Goal: Book appointment/travel/reservation

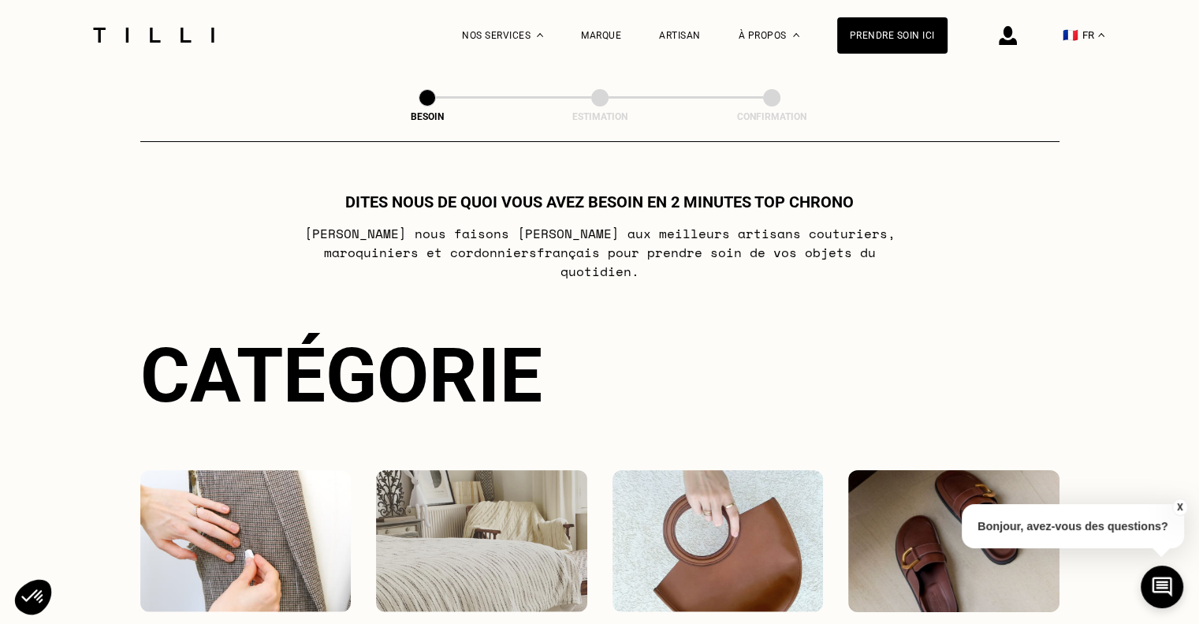
scroll to position [303, 0]
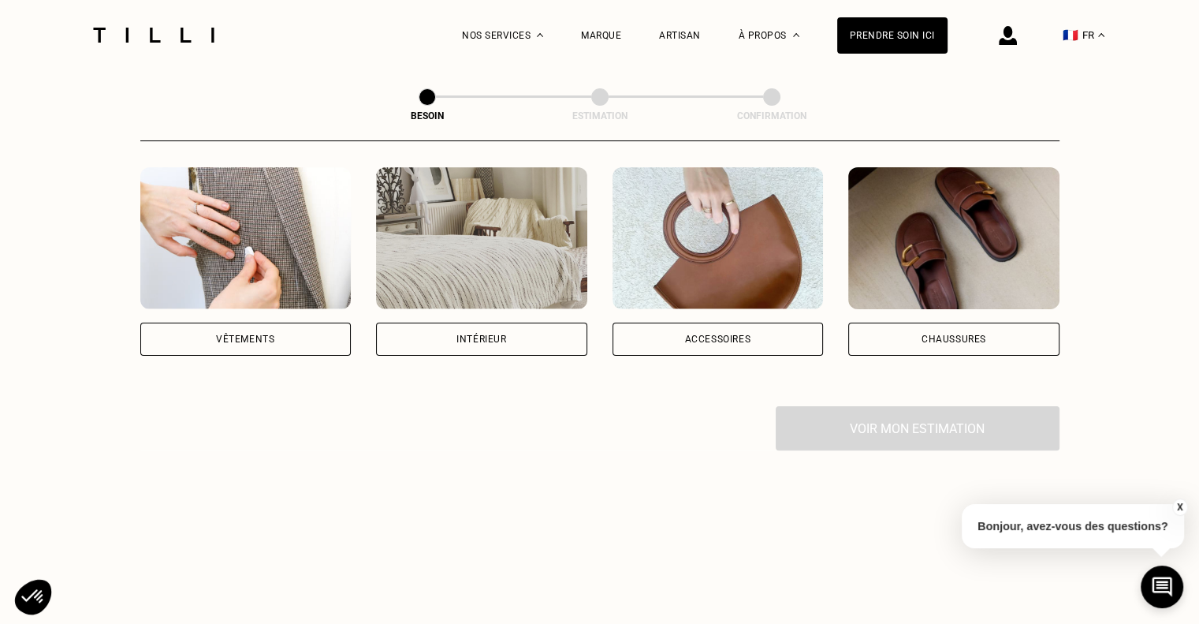
click at [268, 327] on div "Vêtements" at bounding box center [245, 338] width 211 height 33
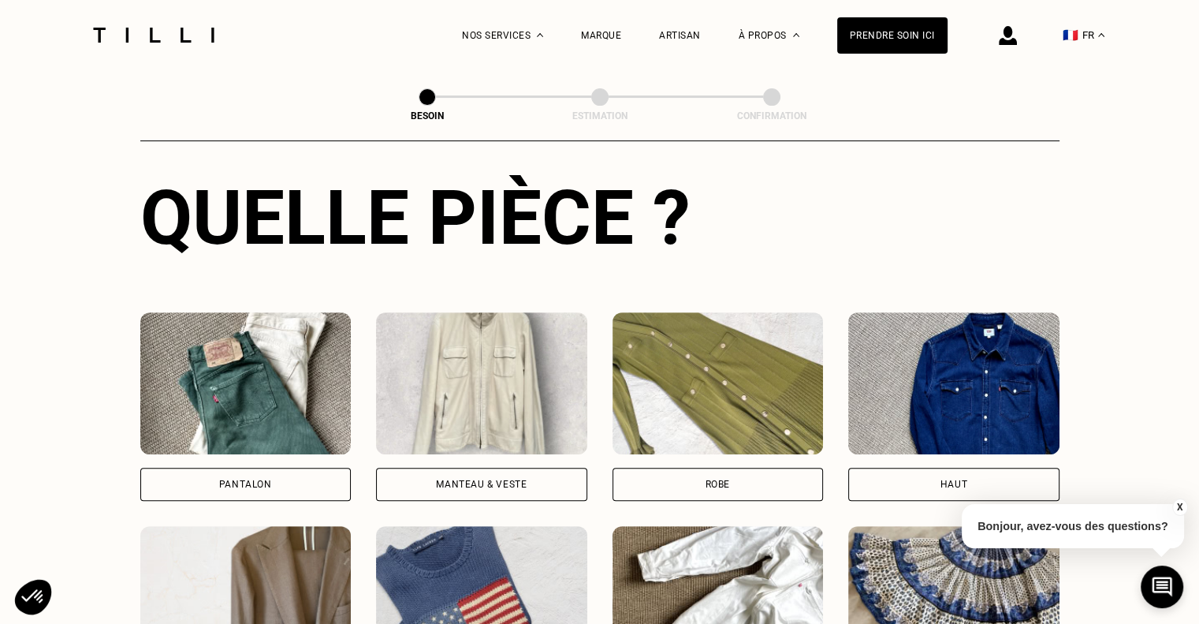
scroll to position [594, 0]
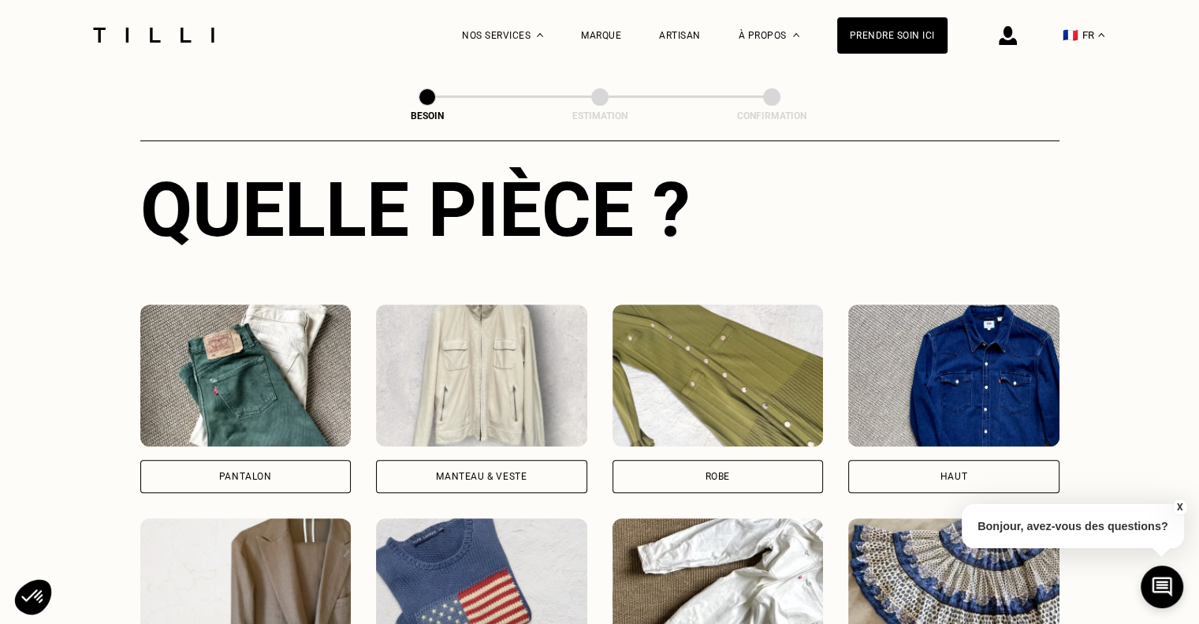
click at [283, 463] on div "Pantalon" at bounding box center [245, 476] width 211 height 33
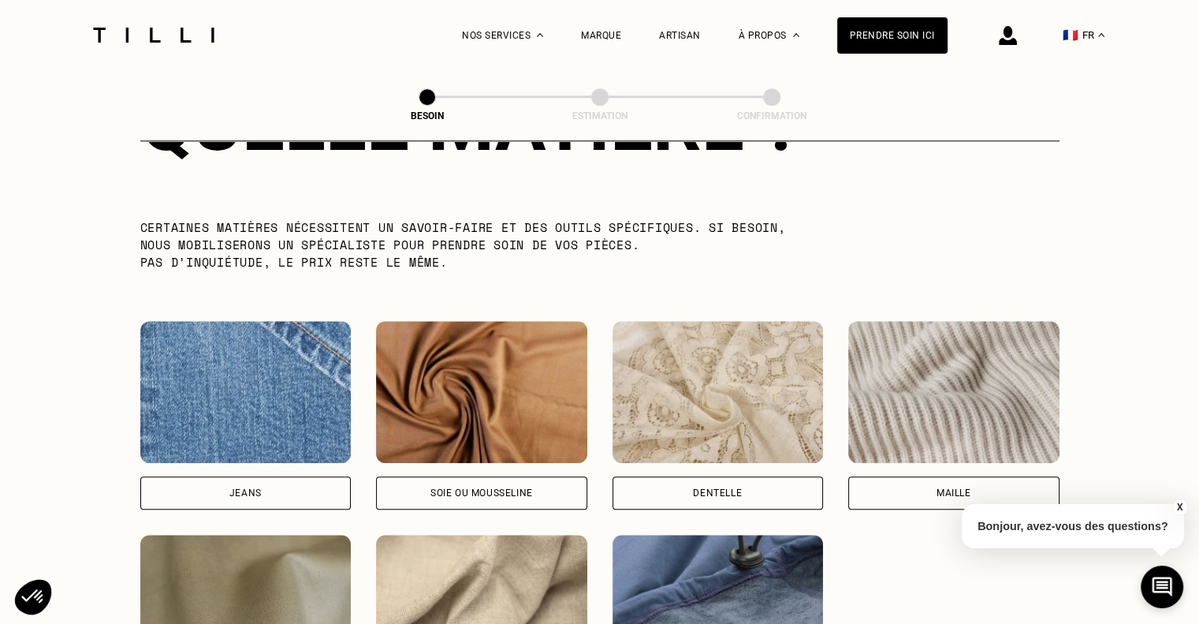
scroll to position [1537, 0]
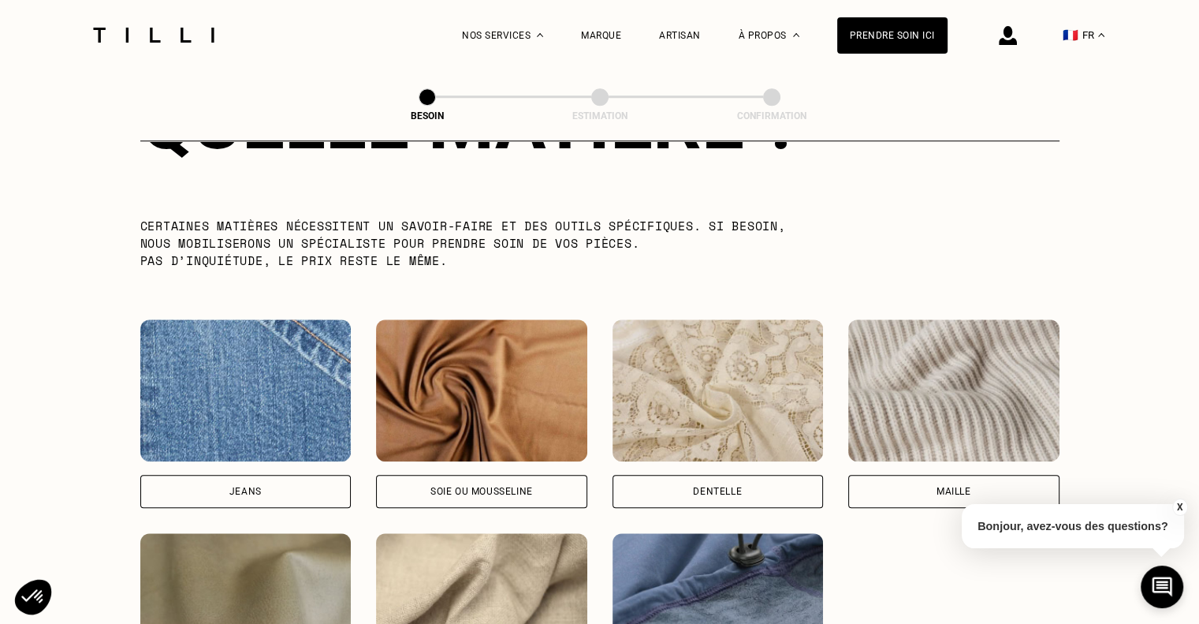
click at [255, 500] on div "[PERSON_NAME] ou mousseline Dentelle Maille Attention ! Pour le moment, nous tr…" at bounding box center [599, 520] width 919 height 402
click at [252, 486] on div "Jeans" at bounding box center [245, 490] width 32 height 9
select select "FR"
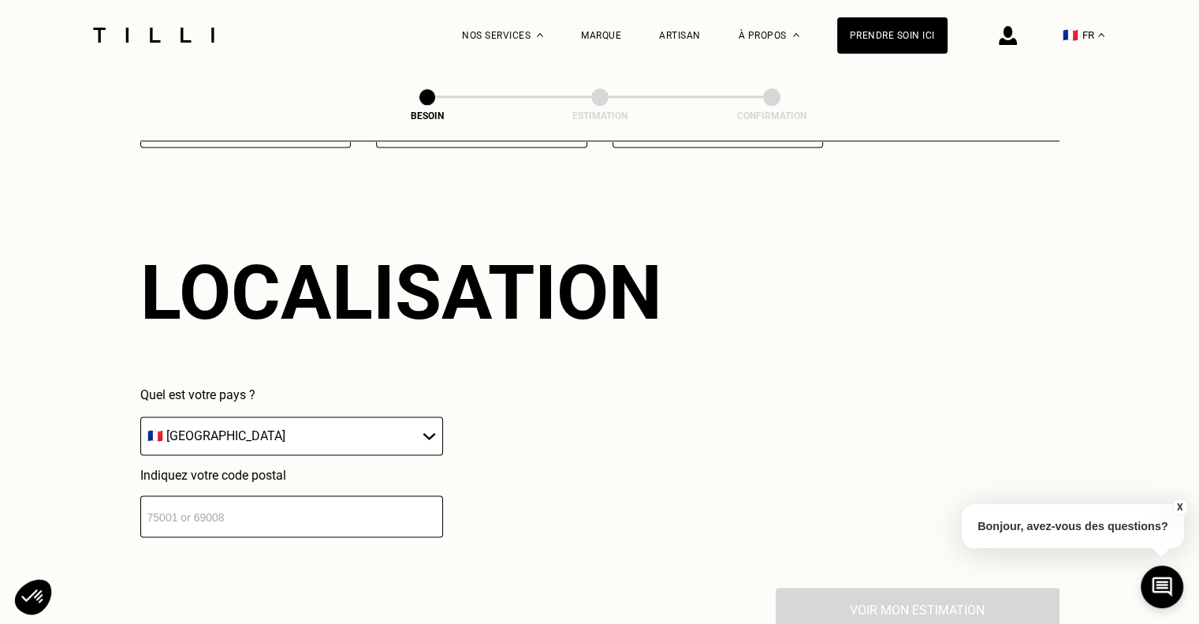
scroll to position [2118, 0]
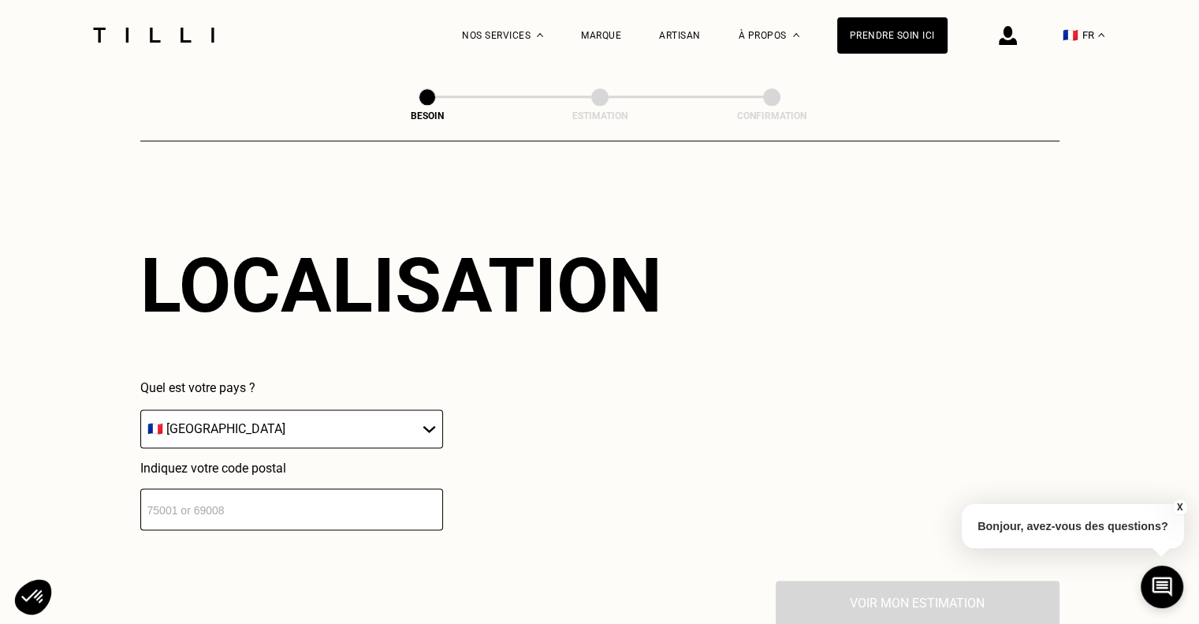
click at [254, 516] on input "number" at bounding box center [291, 509] width 303 height 42
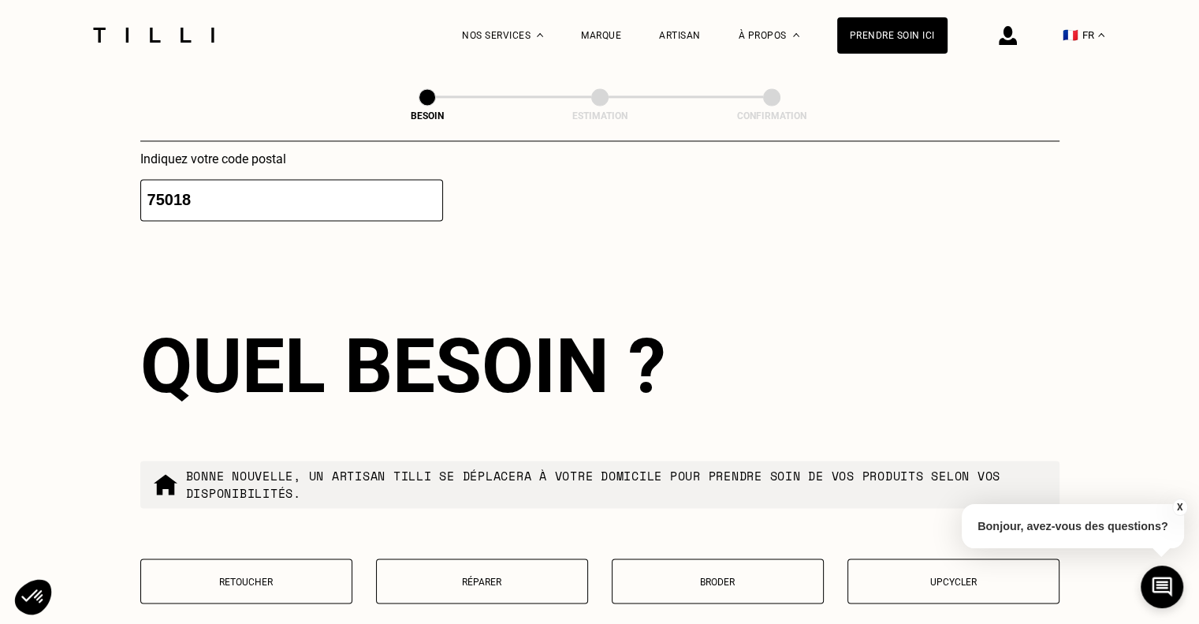
scroll to position [2510, 0]
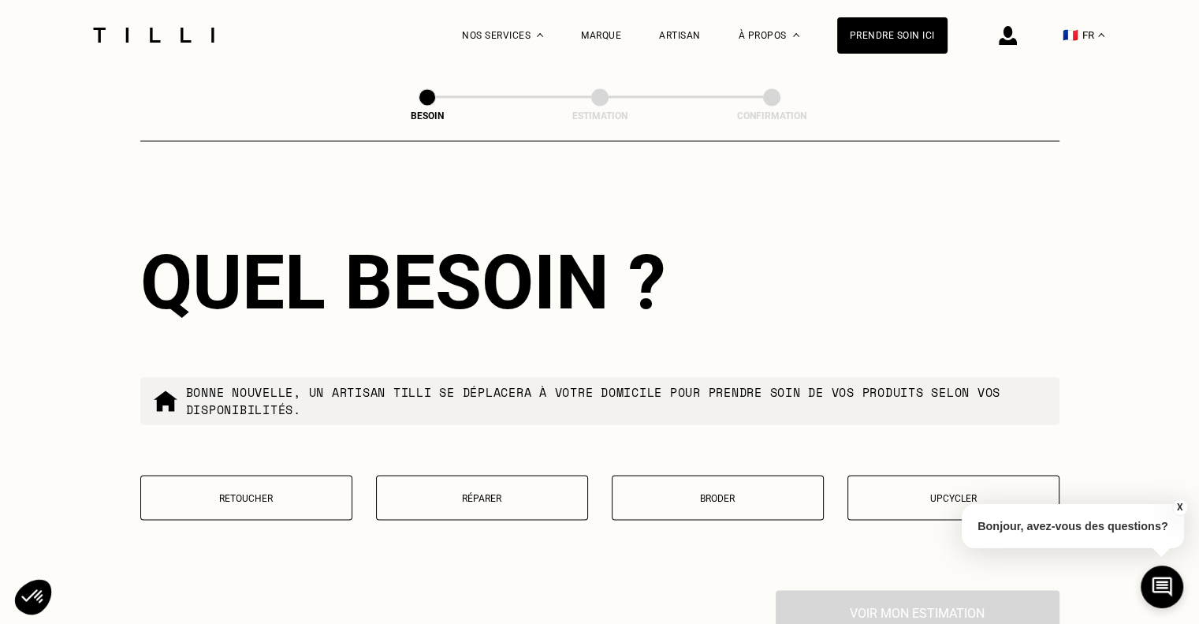
type input "75018"
click at [433, 503] on button "Réparer" at bounding box center [482, 497] width 212 height 45
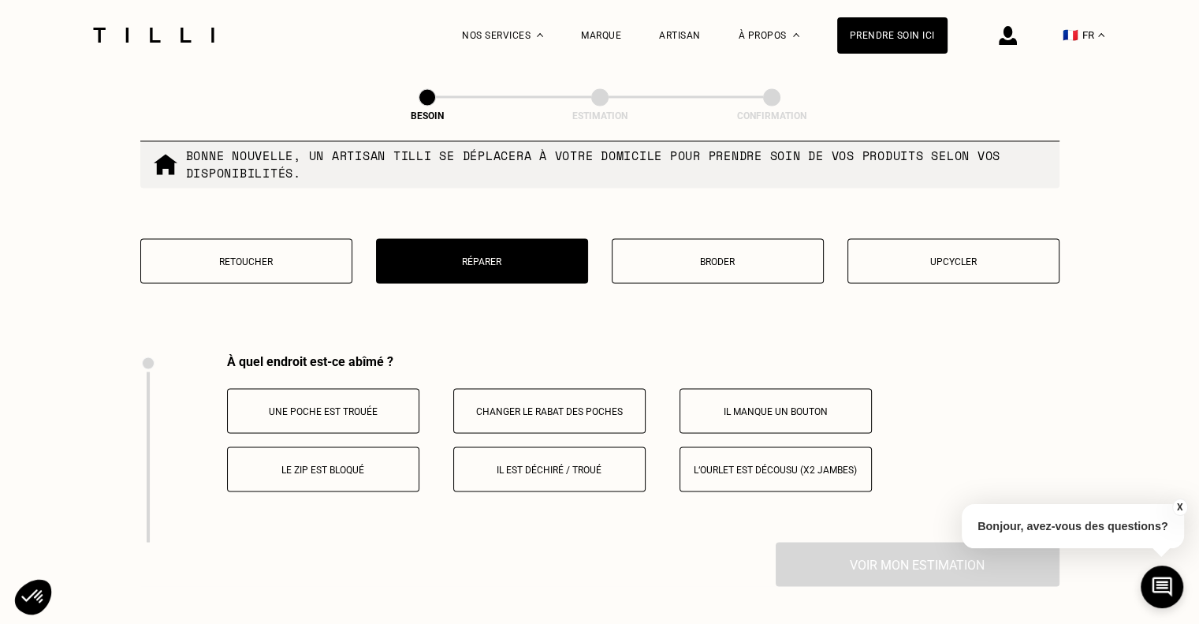
scroll to position [2747, 0]
click at [512, 474] on button "Il est déchiré / troué" at bounding box center [549, 467] width 192 height 45
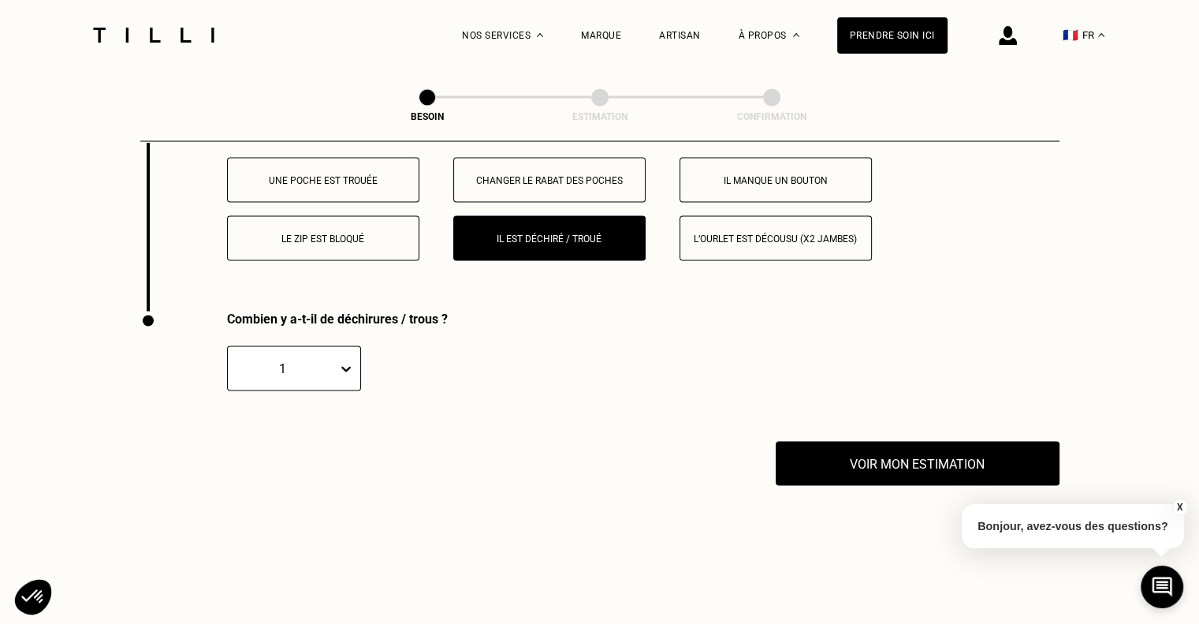
scroll to position [2977, 0]
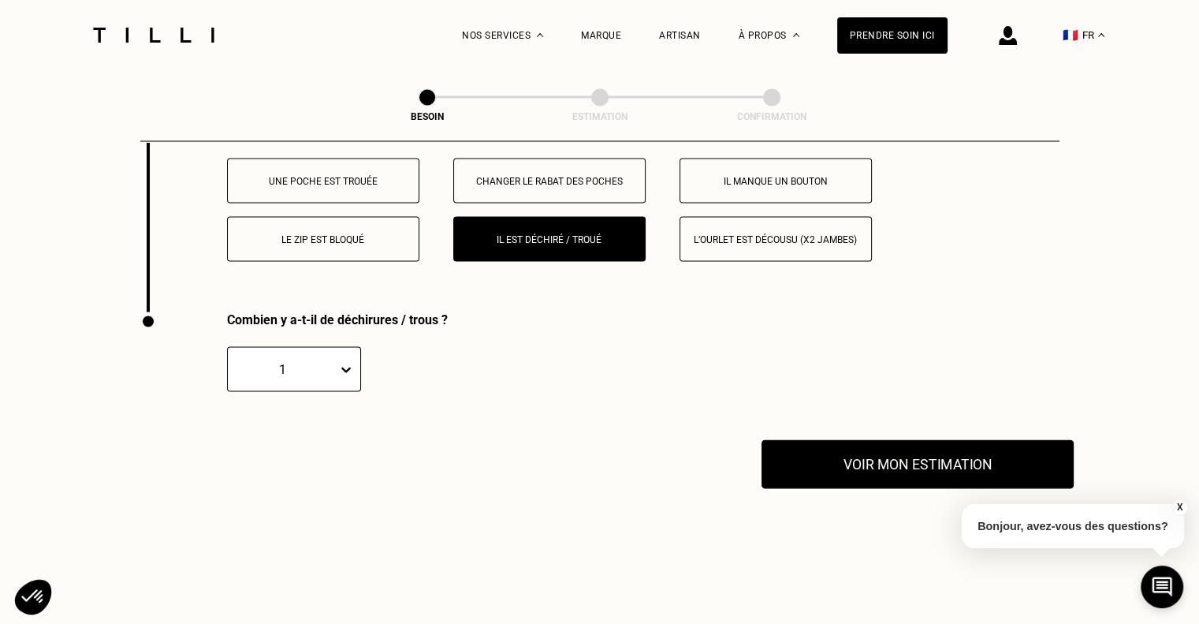
click at [827, 453] on button "Voir mon estimation" at bounding box center [918, 463] width 312 height 49
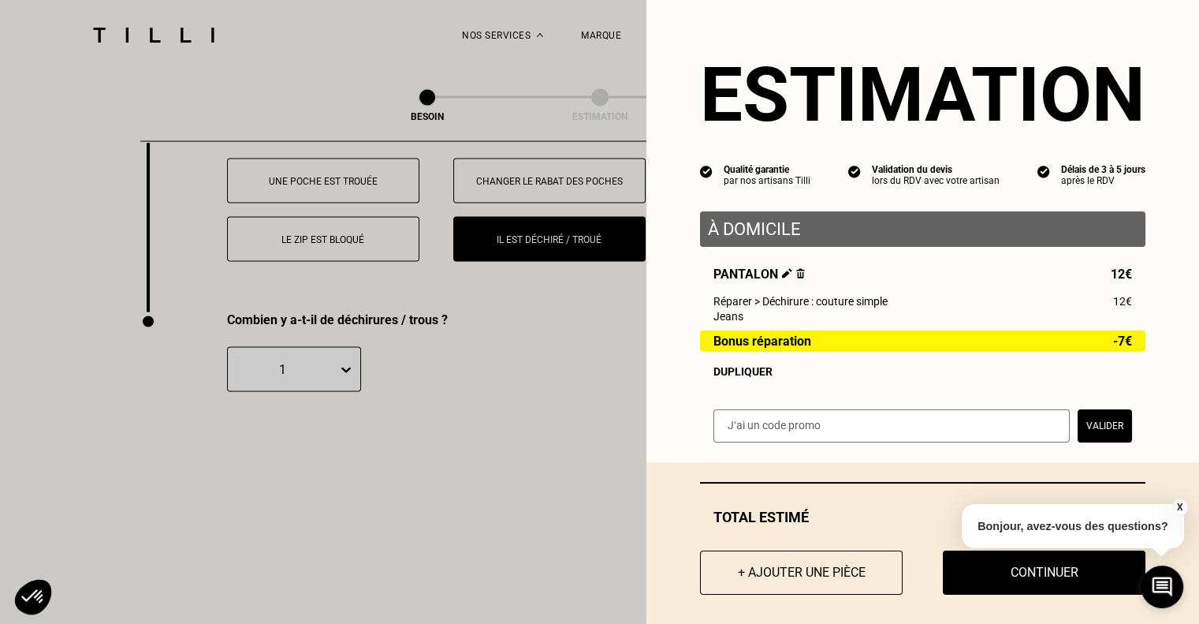
scroll to position [16, 0]
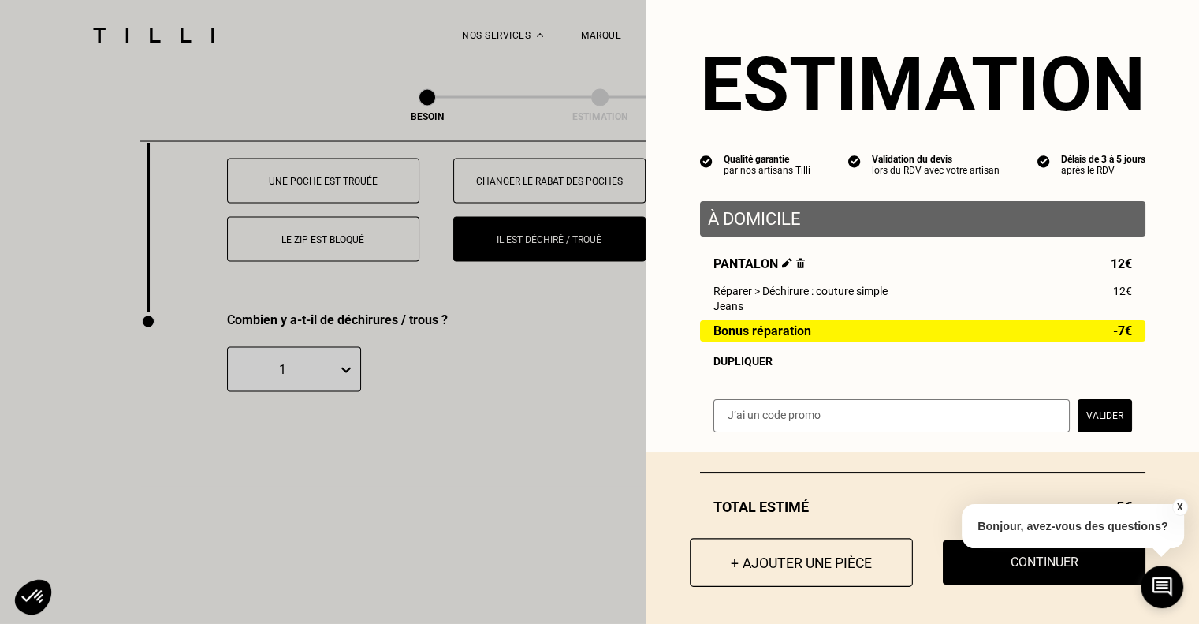
click at [784, 547] on button "+ Ajouter une pièce" at bounding box center [801, 562] width 223 height 49
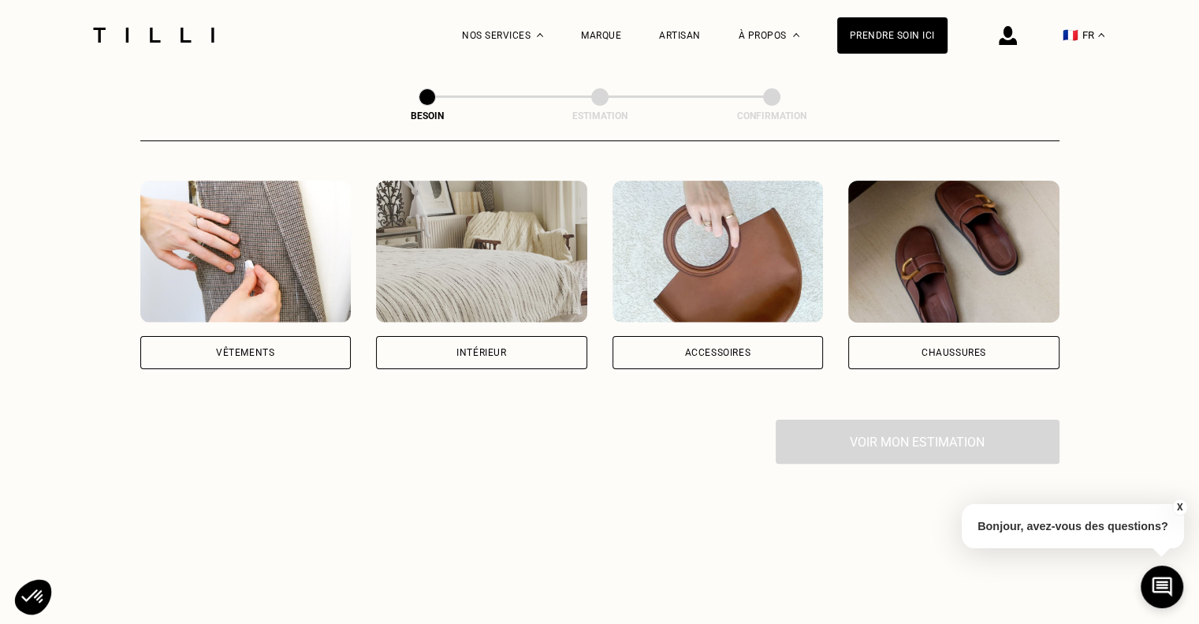
scroll to position [290, 0]
click at [230, 340] on div "Vêtements" at bounding box center [245, 351] width 211 height 33
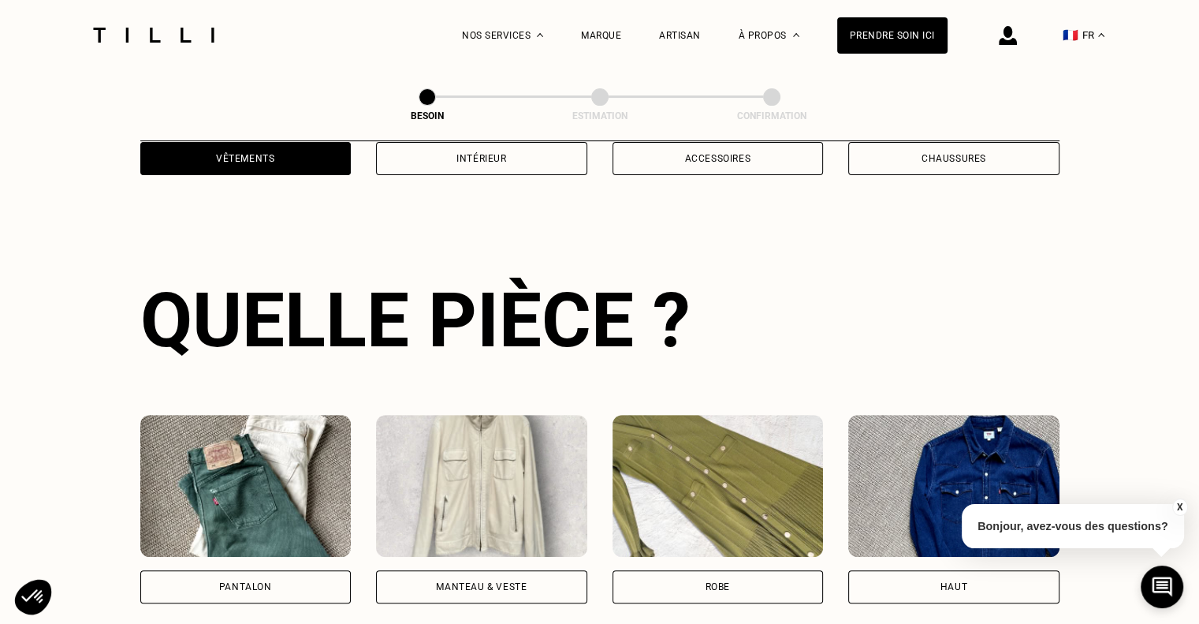
scroll to position [649, 0]
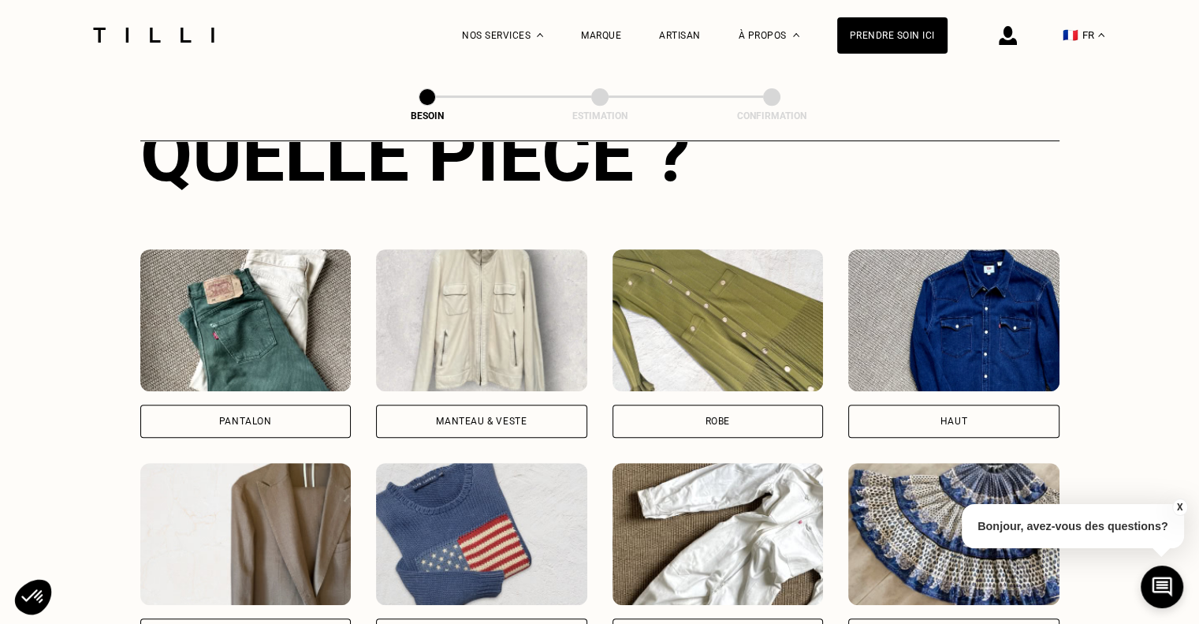
click at [266, 419] on div "Pantalon" at bounding box center [245, 420] width 211 height 33
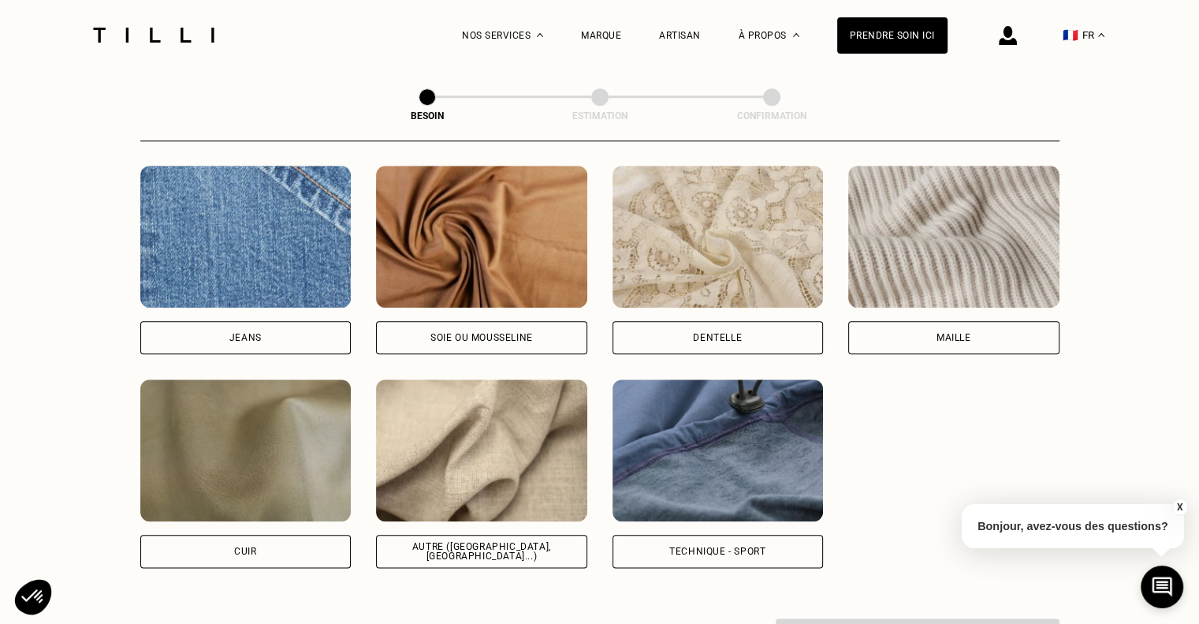
scroll to position [1690, 0]
click at [470, 535] on div "Autre ([GEOGRAPHIC_DATA], [GEOGRAPHIC_DATA]...)" at bounding box center [481, 551] width 211 height 33
select select "FR"
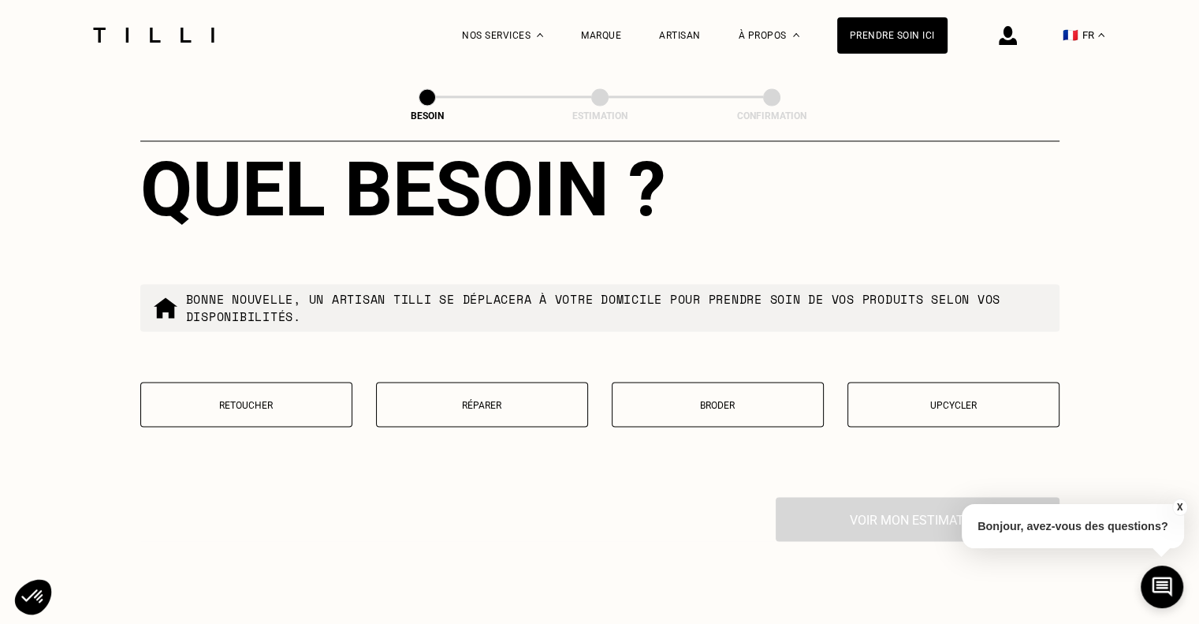
scroll to position [2605, 0]
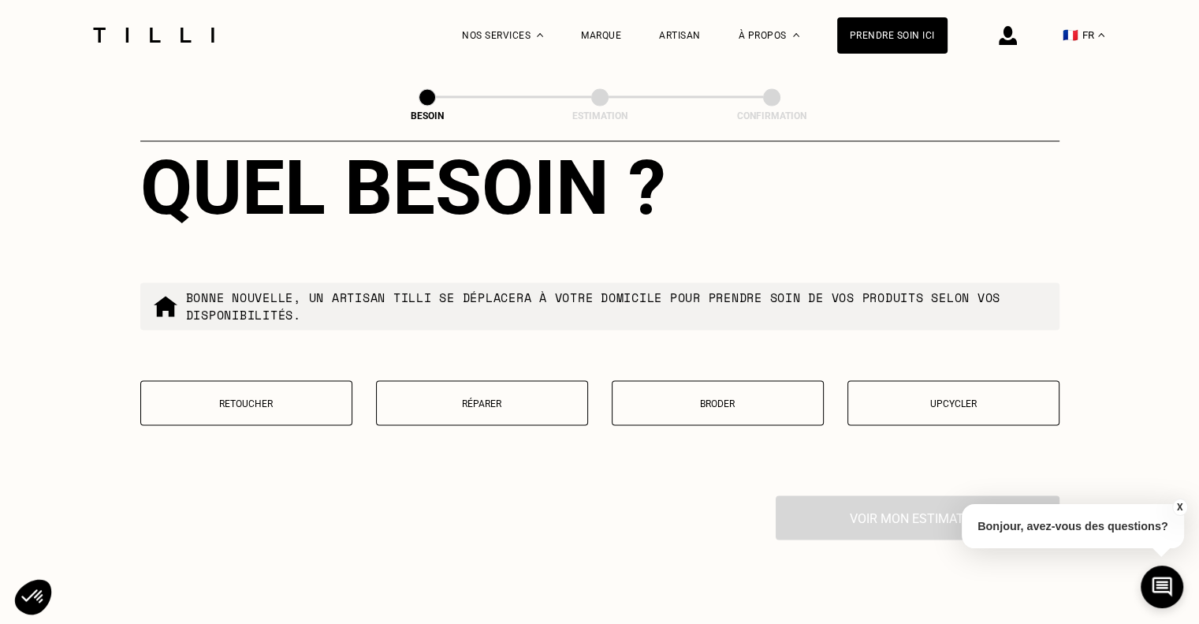
click at [338, 400] on button "Retoucher" at bounding box center [246, 402] width 212 height 45
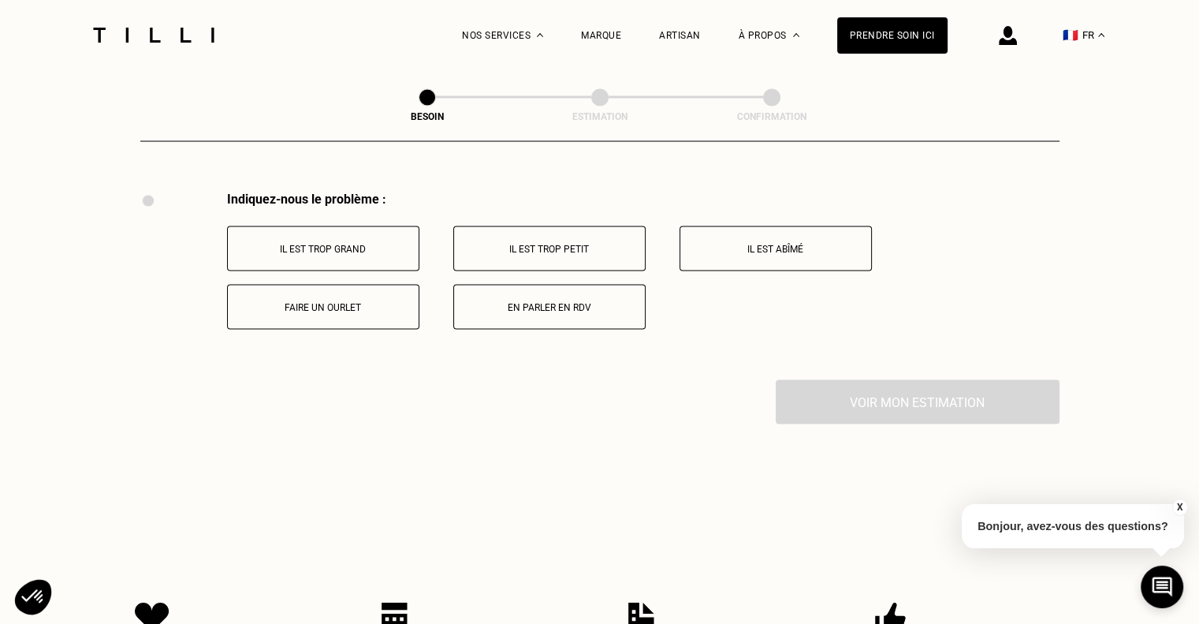
scroll to position [2915, 0]
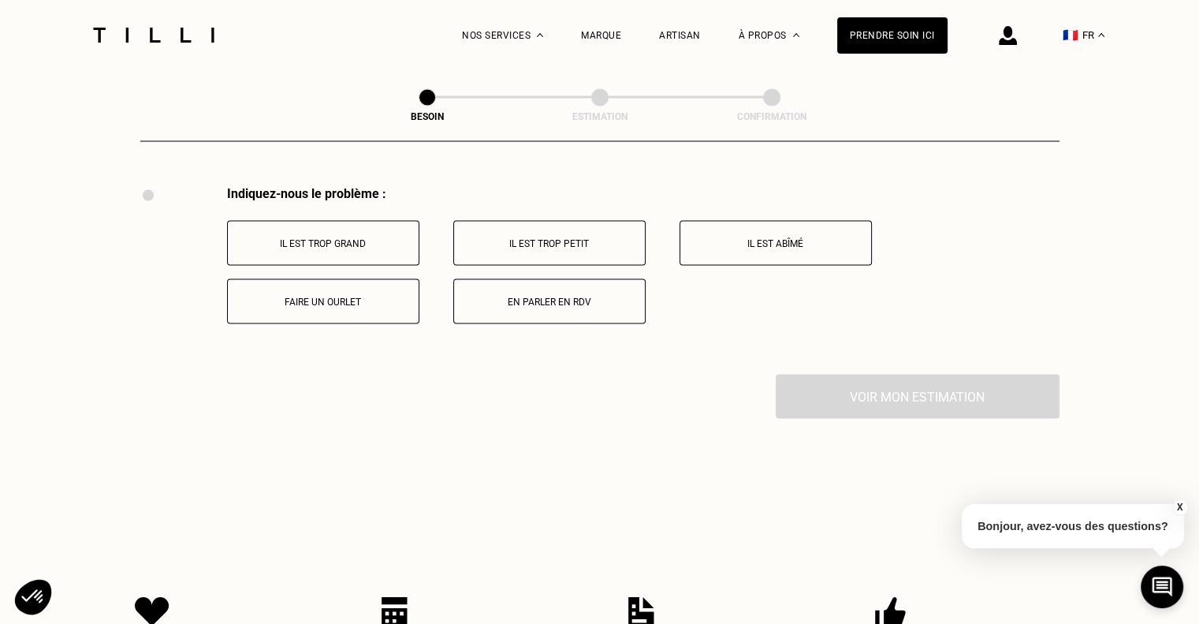
click at [350, 303] on button "Faire un ourlet" at bounding box center [323, 300] width 192 height 45
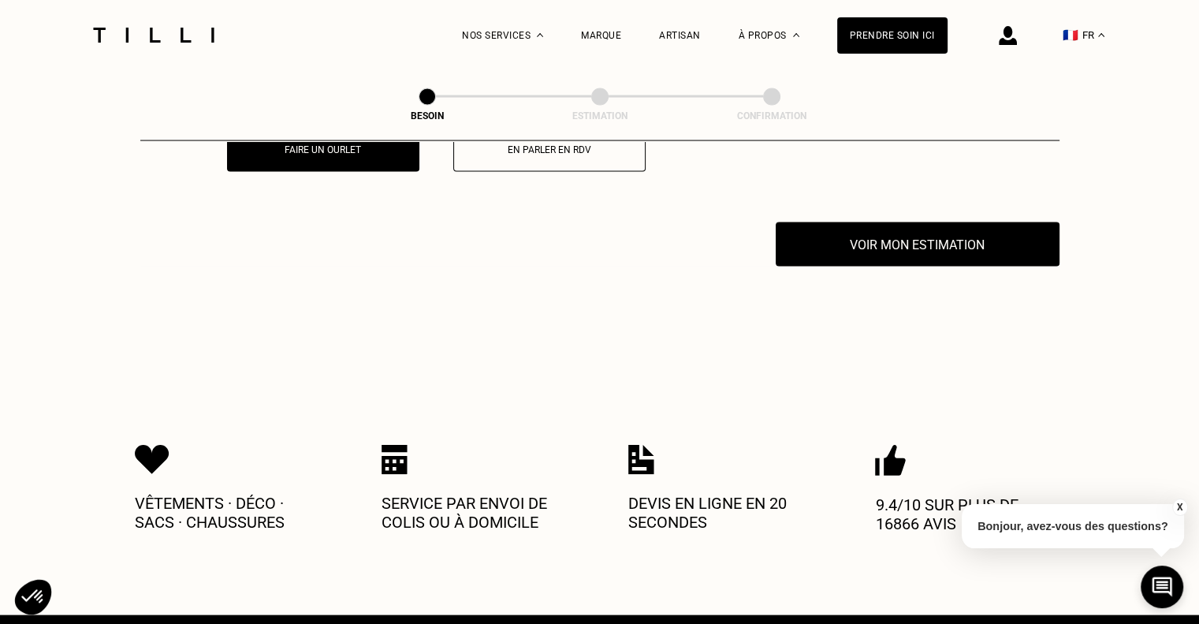
scroll to position [3103, 0]
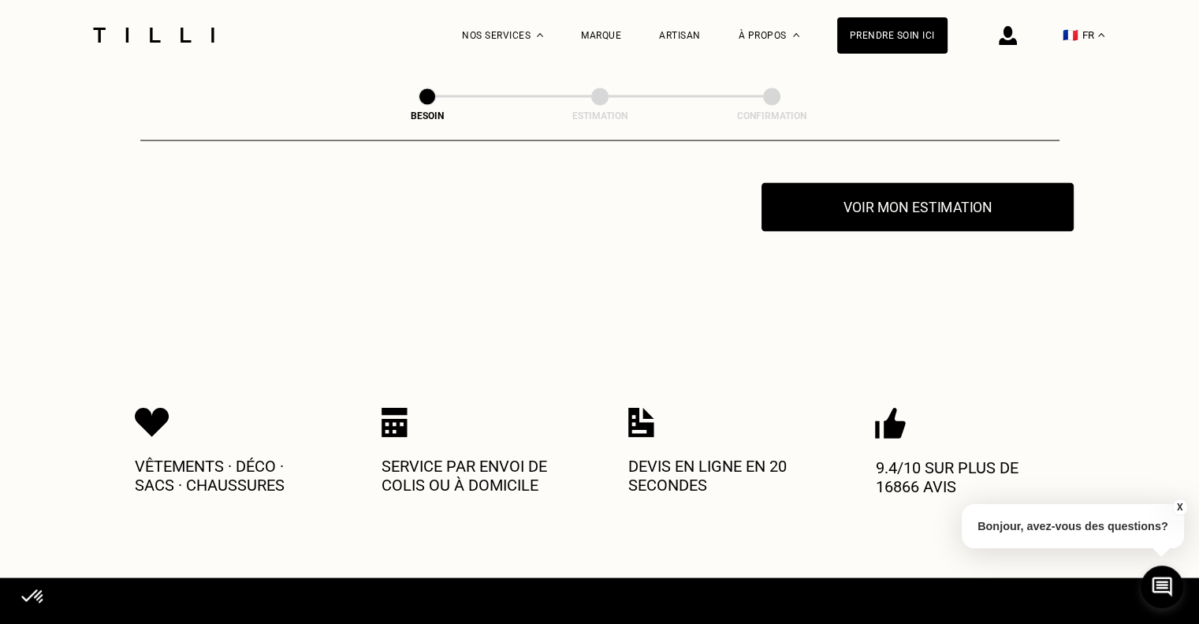
click at [851, 207] on button "Voir mon estimation" at bounding box center [918, 207] width 312 height 49
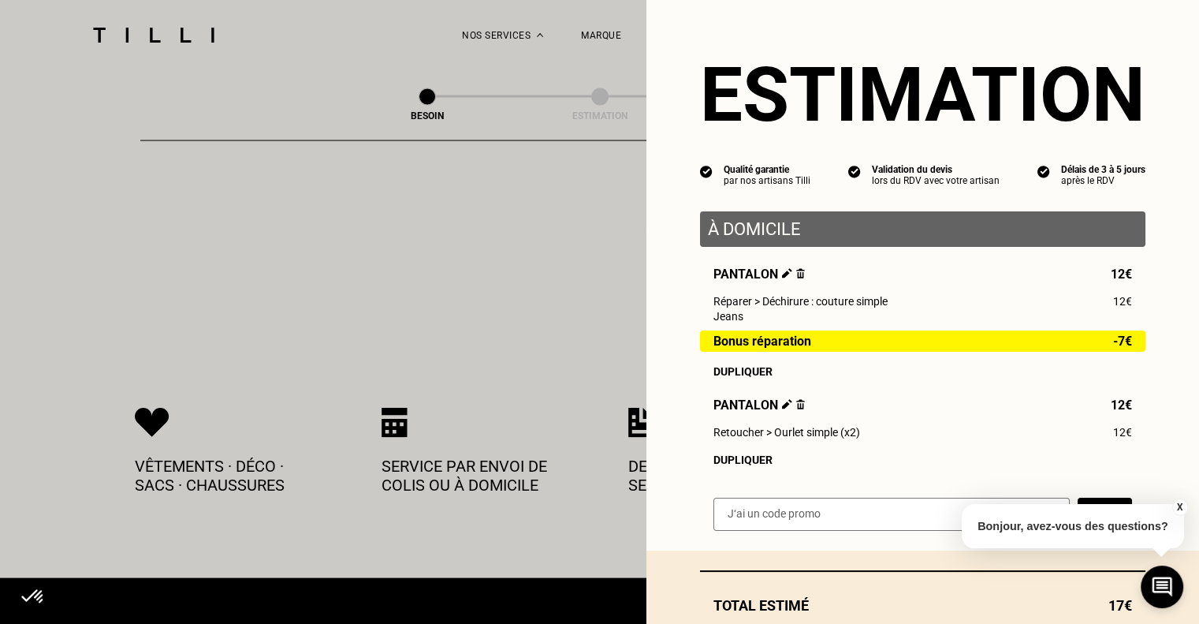
scroll to position [106, 0]
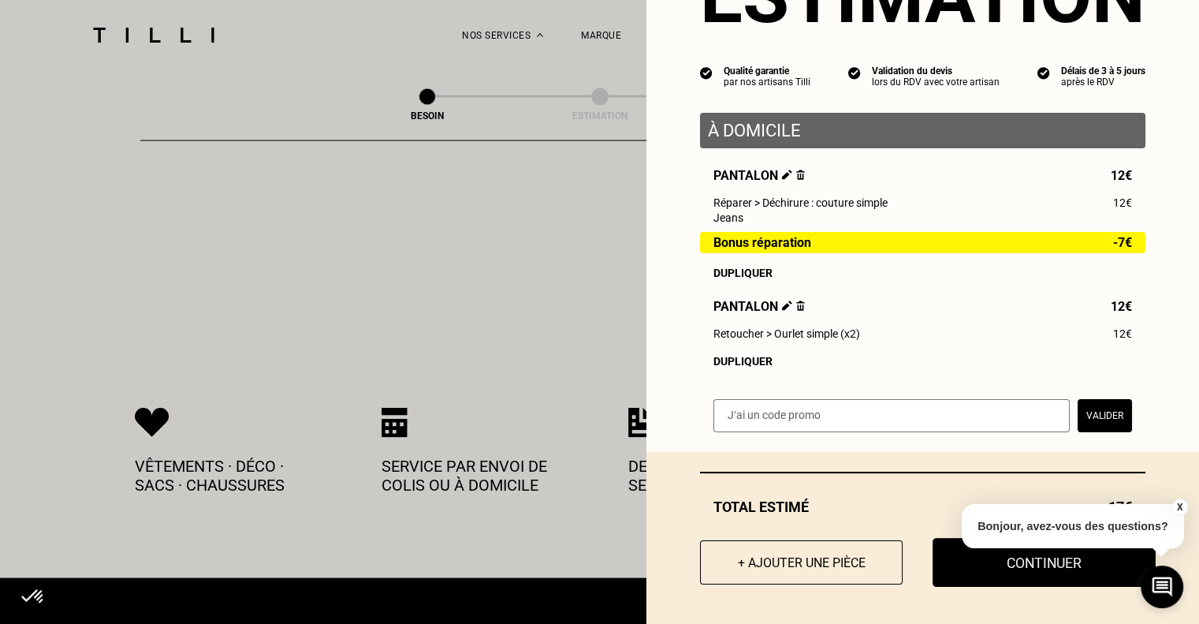
click at [1007, 563] on button "Continuer" at bounding box center [1044, 562] width 223 height 49
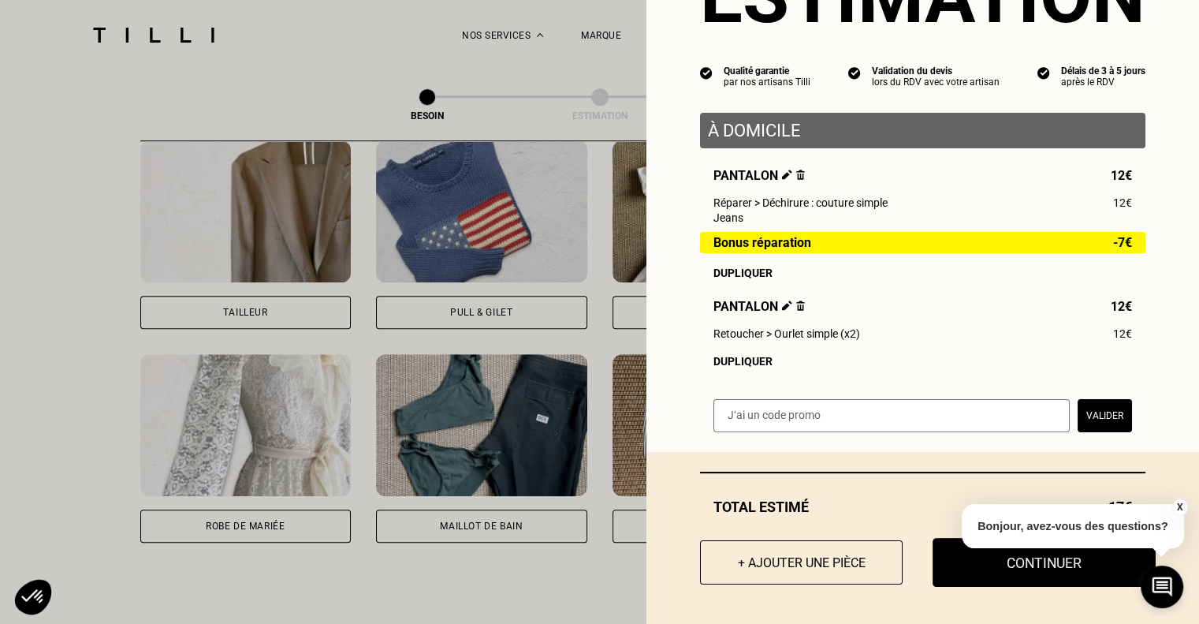
select select "FR"
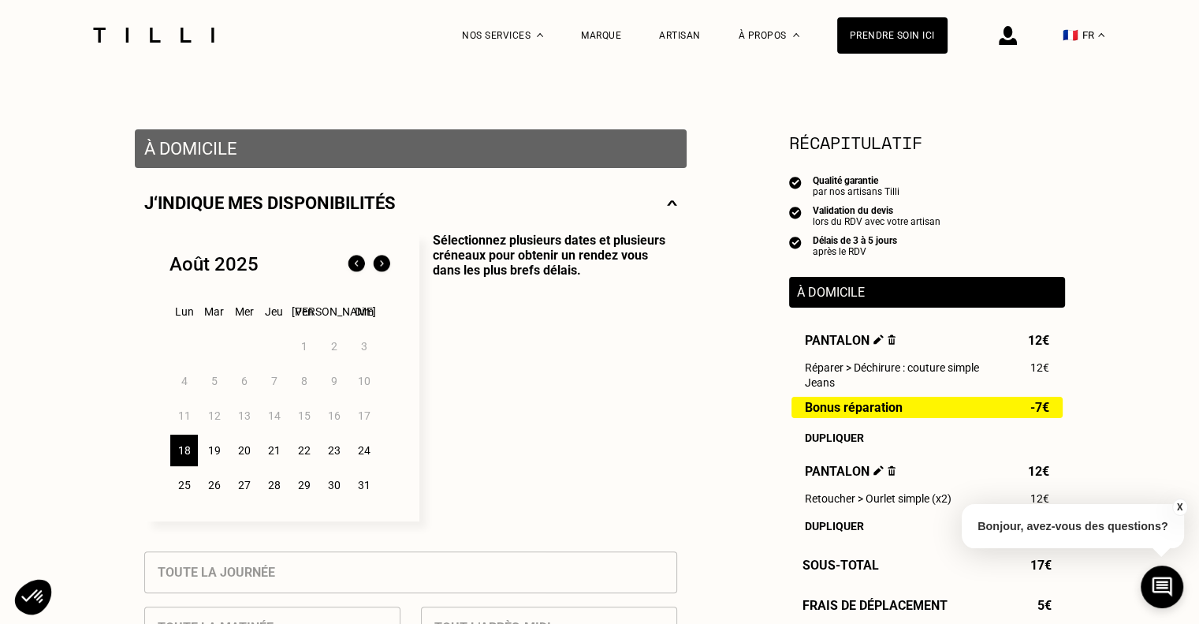
scroll to position [252, 0]
click at [218, 455] on div "19" at bounding box center [214, 450] width 28 height 32
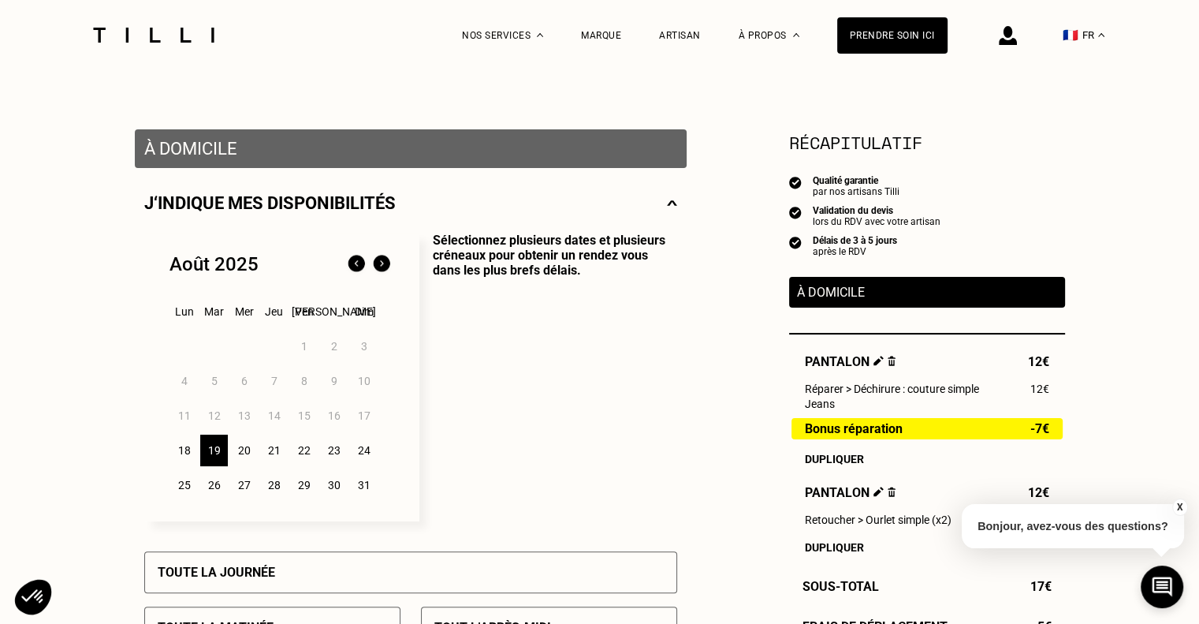
click at [250, 453] on div "20" at bounding box center [244, 450] width 28 height 32
click at [280, 452] on div "21" at bounding box center [274, 450] width 28 height 32
click at [310, 458] on div "22" at bounding box center [304, 450] width 28 height 32
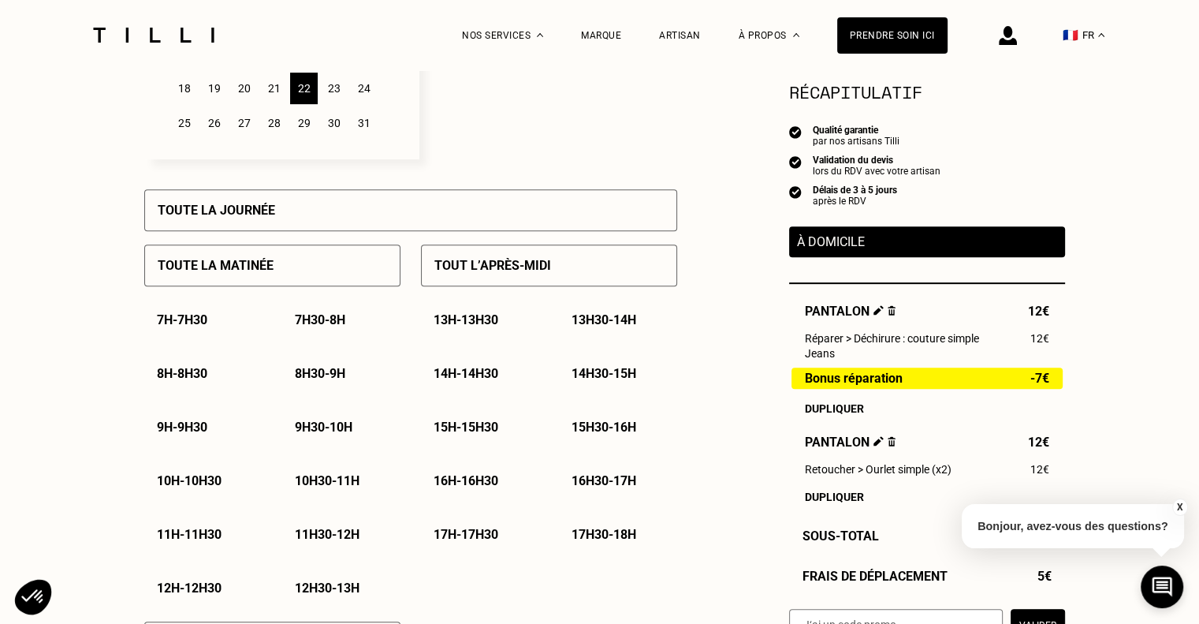
scroll to position [617, 0]
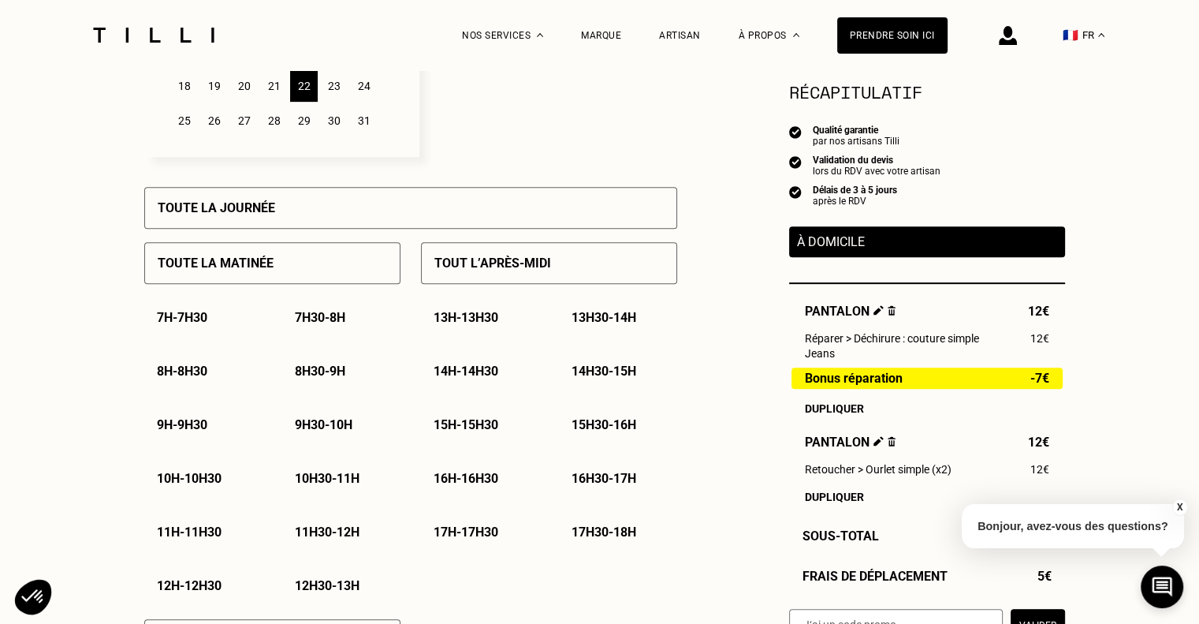
click at [468, 270] on p "Tout l’après-midi" at bounding box center [492, 262] width 117 height 15
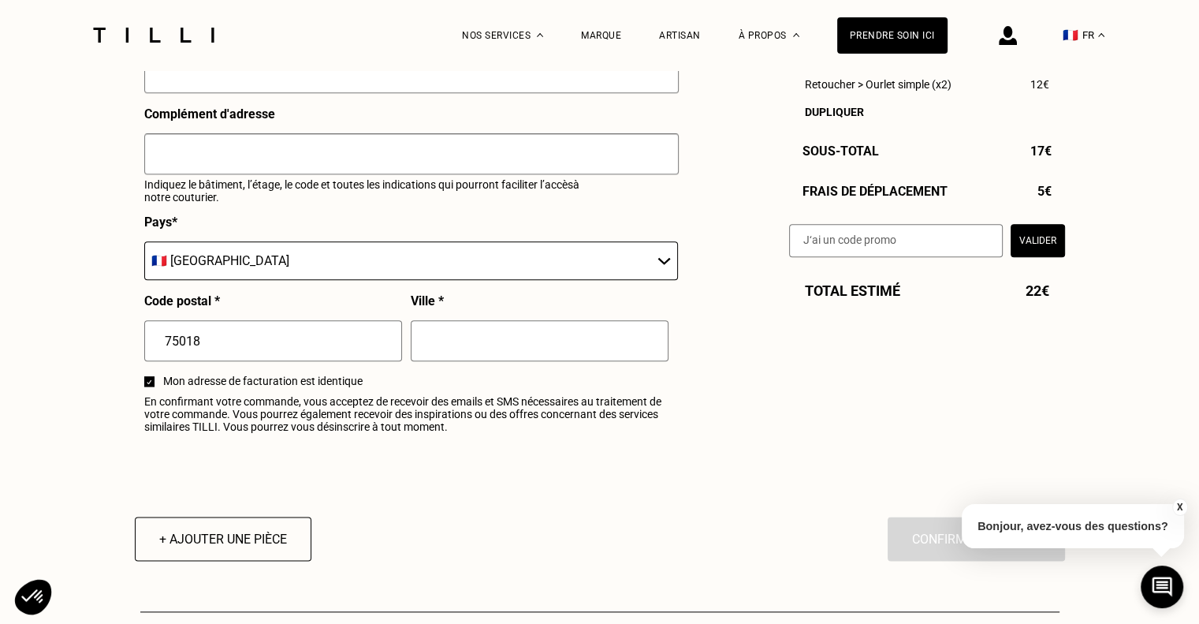
scroll to position [1786, 0]
click at [337, 345] on input "75018" at bounding box center [273, 341] width 258 height 41
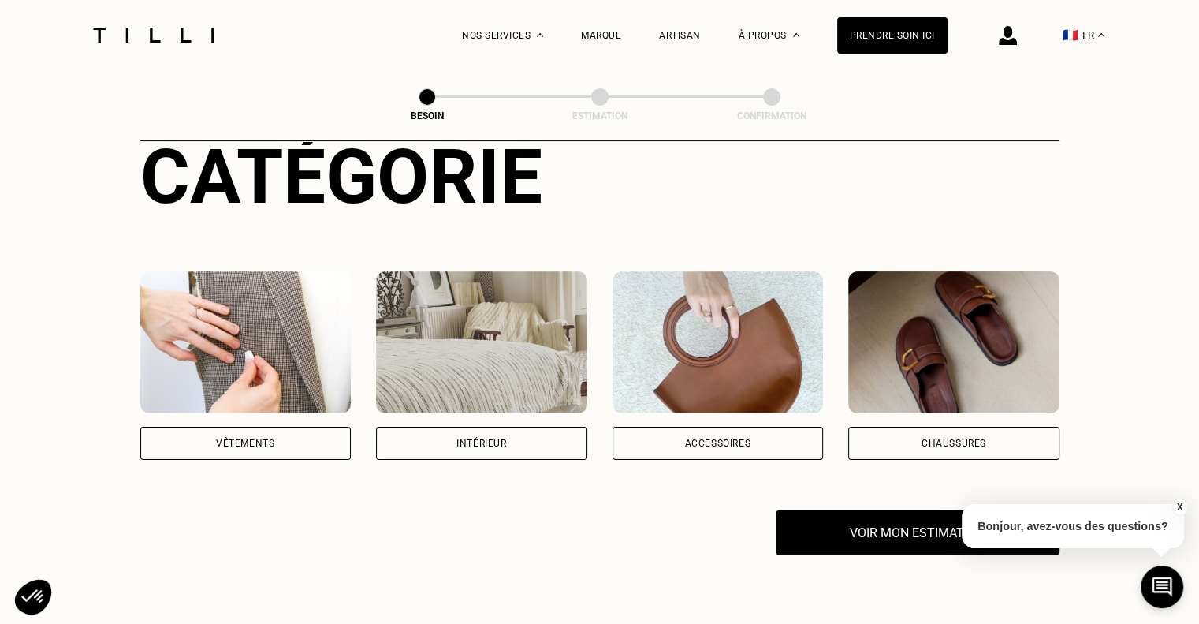
scroll to position [217, 0]
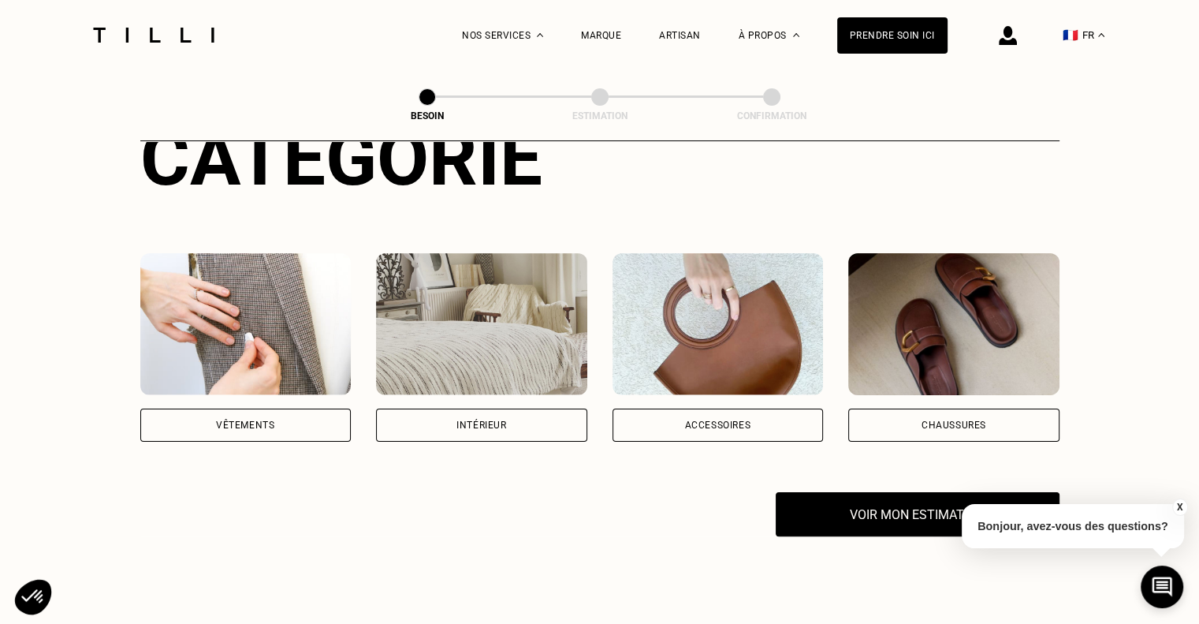
click at [254, 420] on div "Vêtements" at bounding box center [245, 424] width 58 height 9
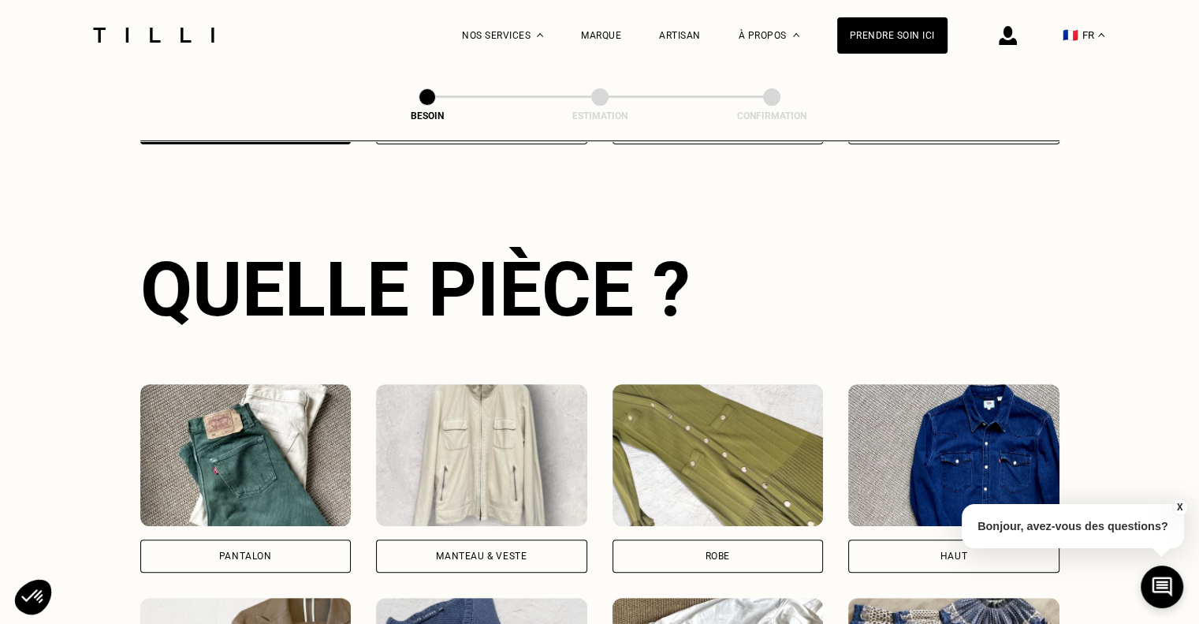
click at [254, 412] on img at bounding box center [245, 455] width 211 height 142
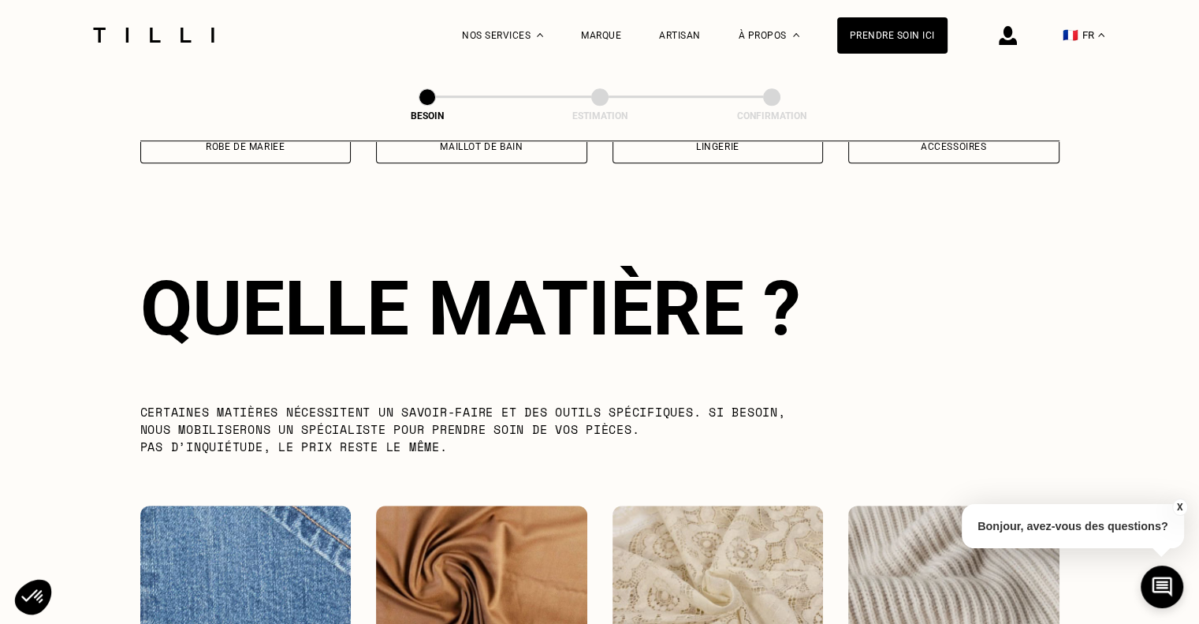
click at [277, 534] on img at bounding box center [245, 576] width 211 height 142
select select "FR"
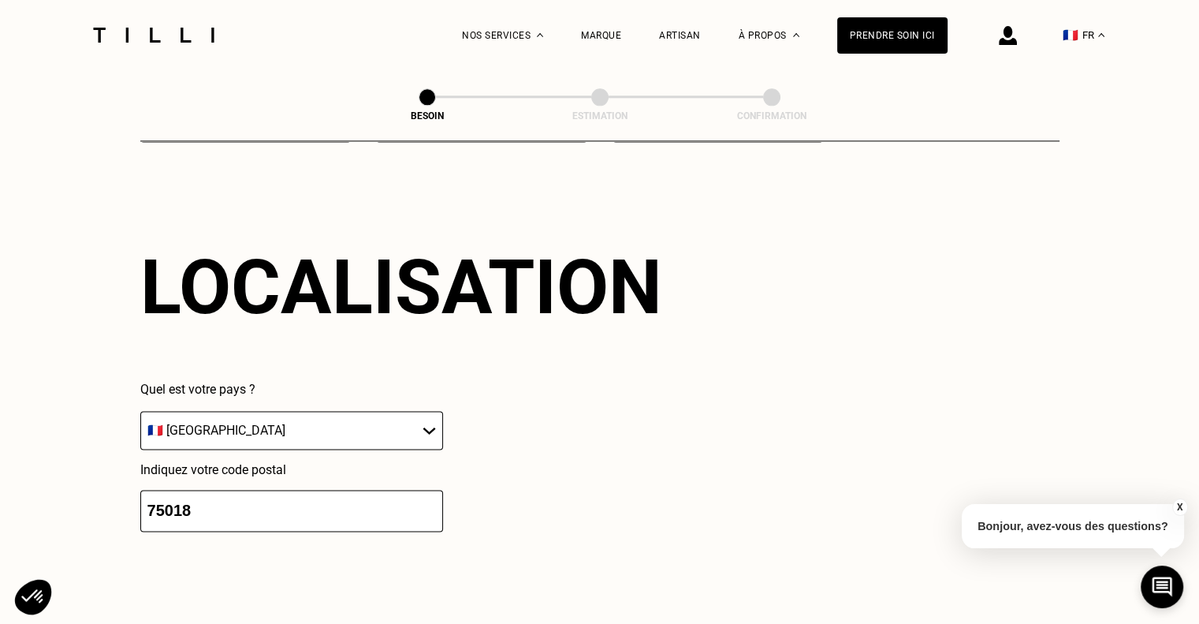
scroll to position [2118, 0]
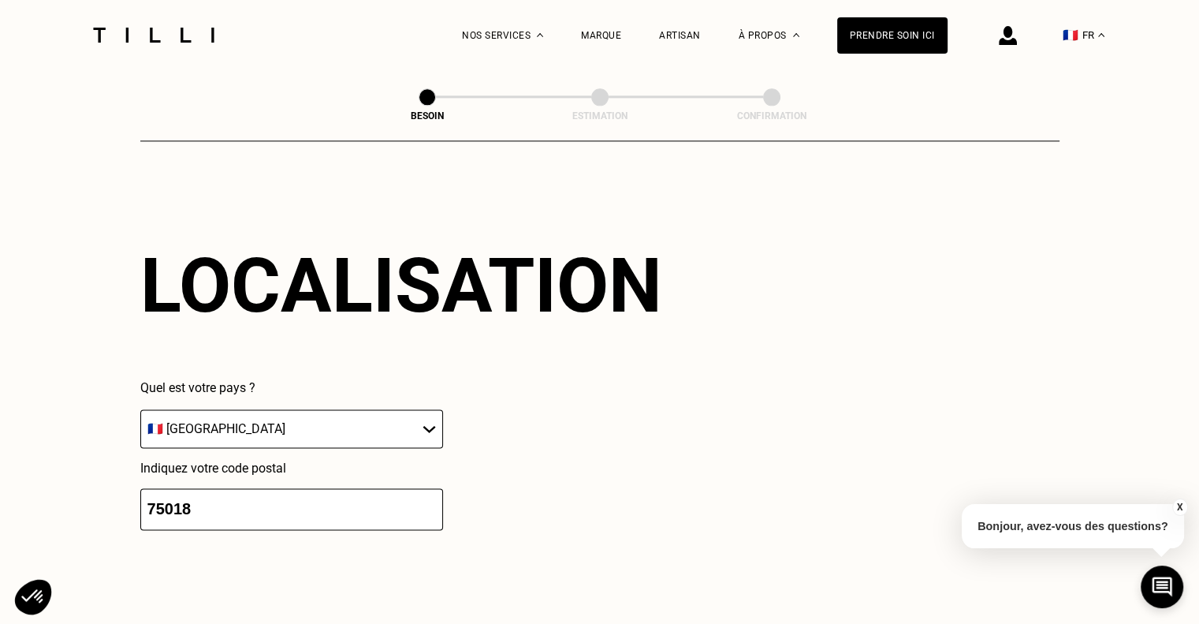
drag, startPoint x: 268, startPoint y: 491, endPoint x: 104, endPoint y: 488, distance: 164.0
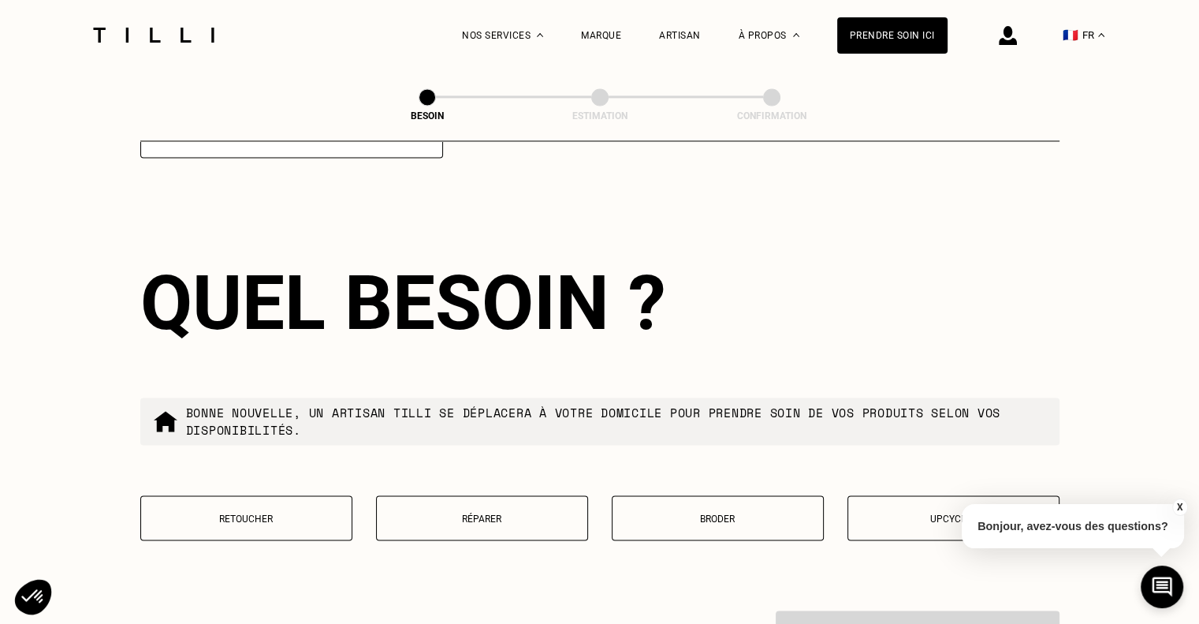
scroll to position [2510, 0]
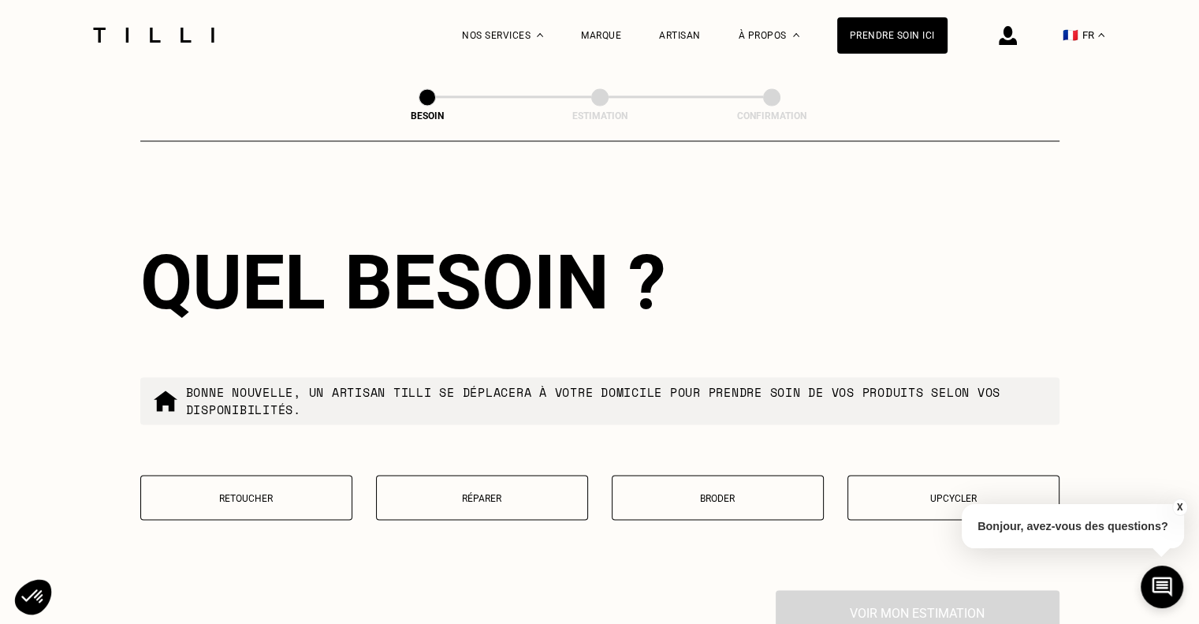
type input "92400"
click at [438, 479] on button "Réparer" at bounding box center [482, 497] width 212 height 45
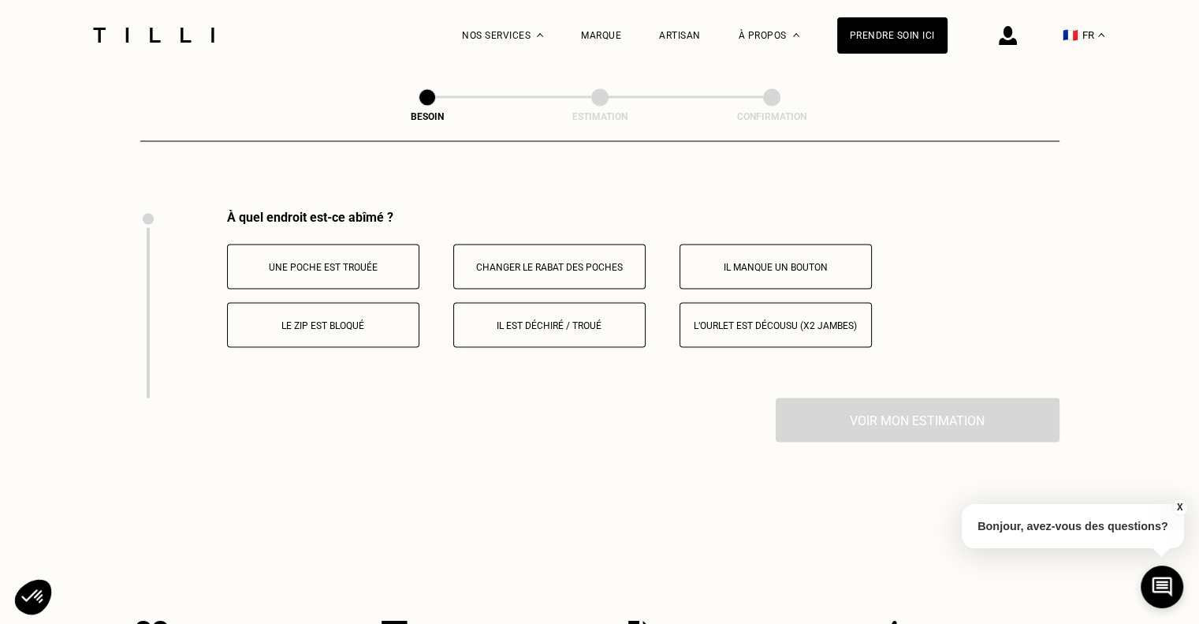
scroll to position [2915, 0]
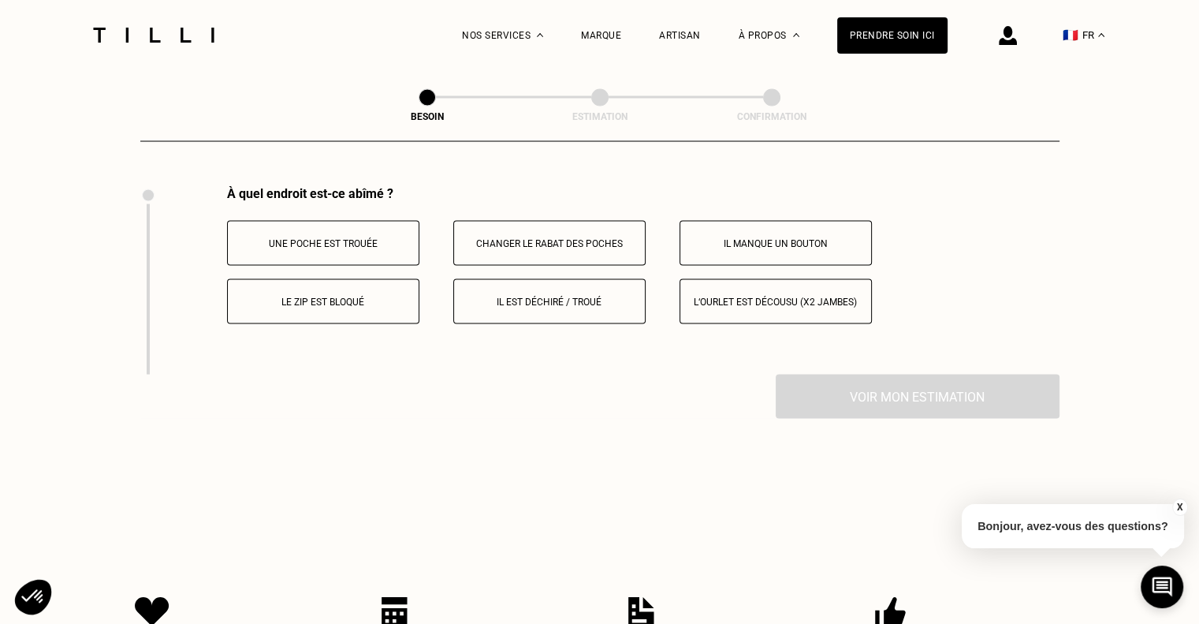
click at [533, 296] on p "Il est déchiré / troué" at bounding box center [549, 301] width 175 height 11
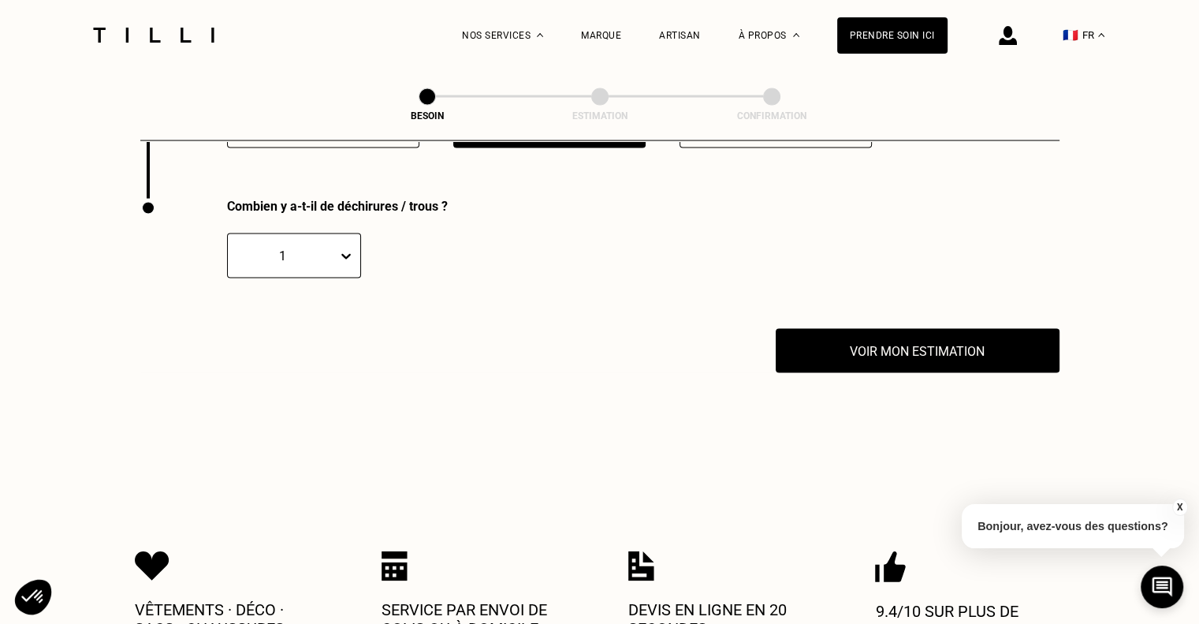
scroll to position [3103, 0]
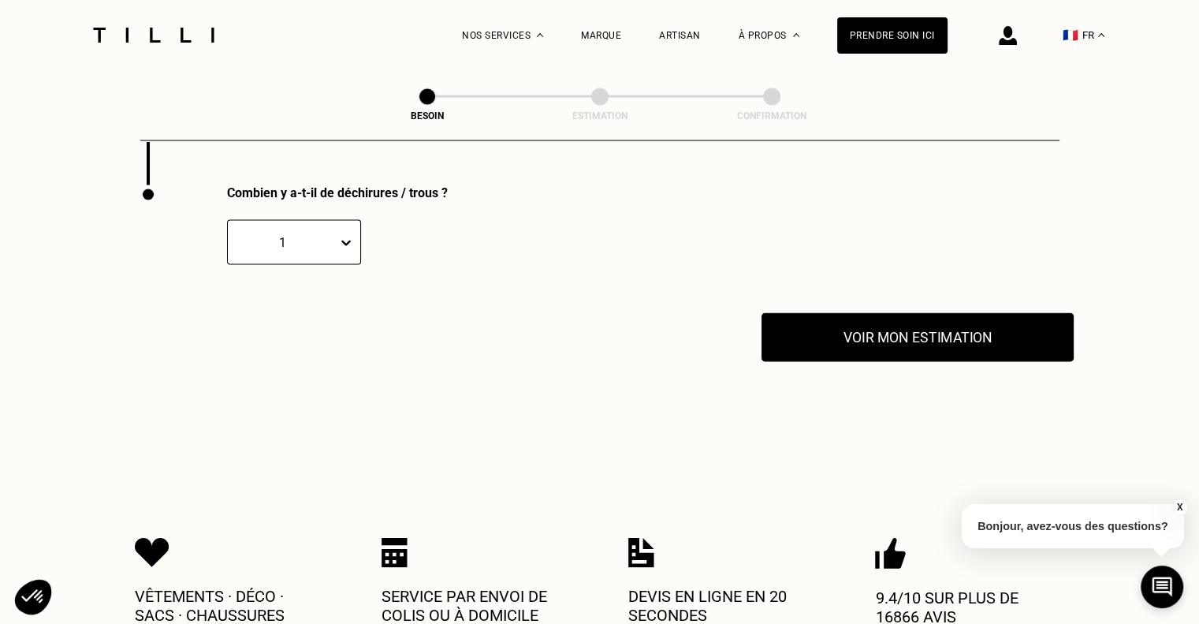
click at [839, 316] on button "Voir mon estimation" at bounding box center [918, 337] width 312 height 49
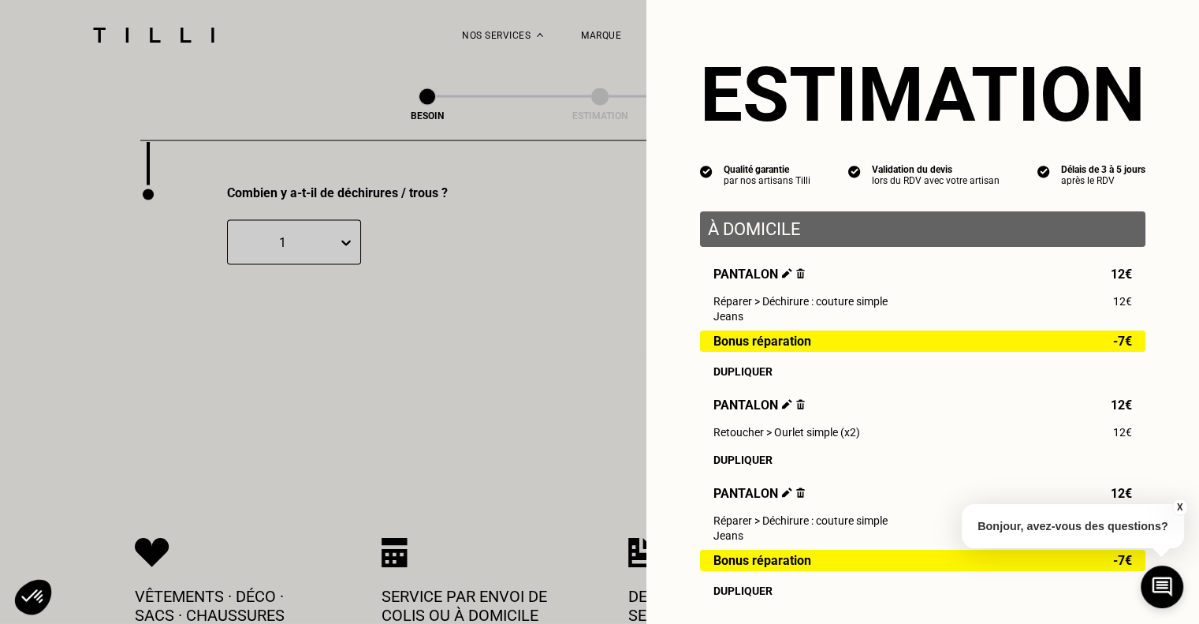
click at [796, 497] on img at bounding box center [800, 492] width 9 height 10
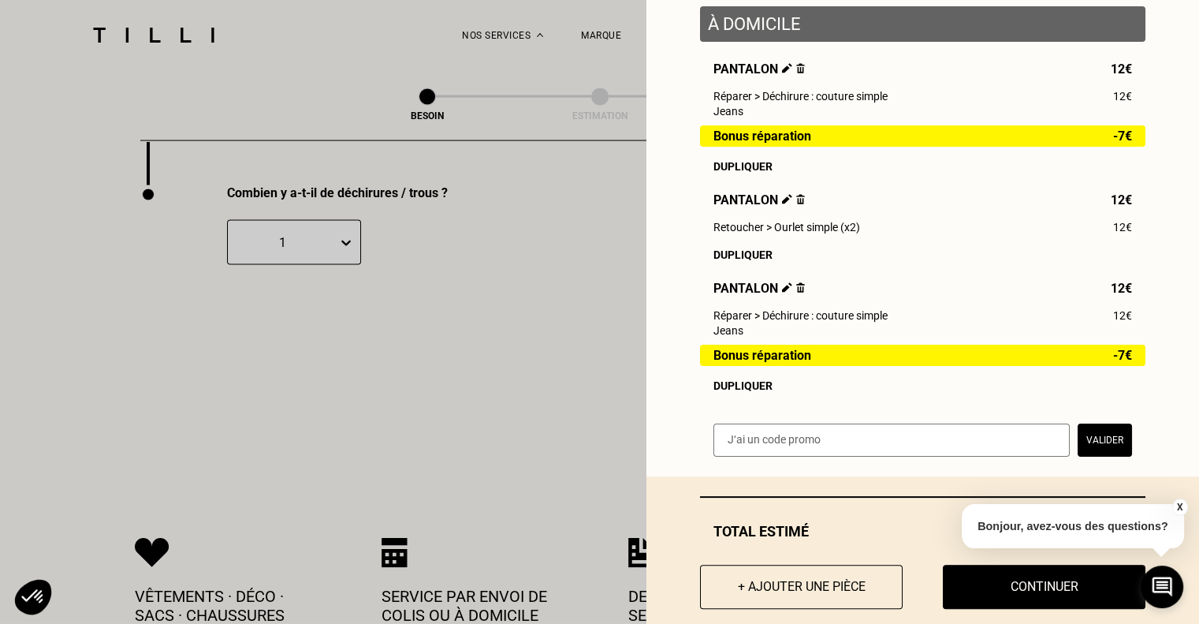
scroll to position [208, 0]
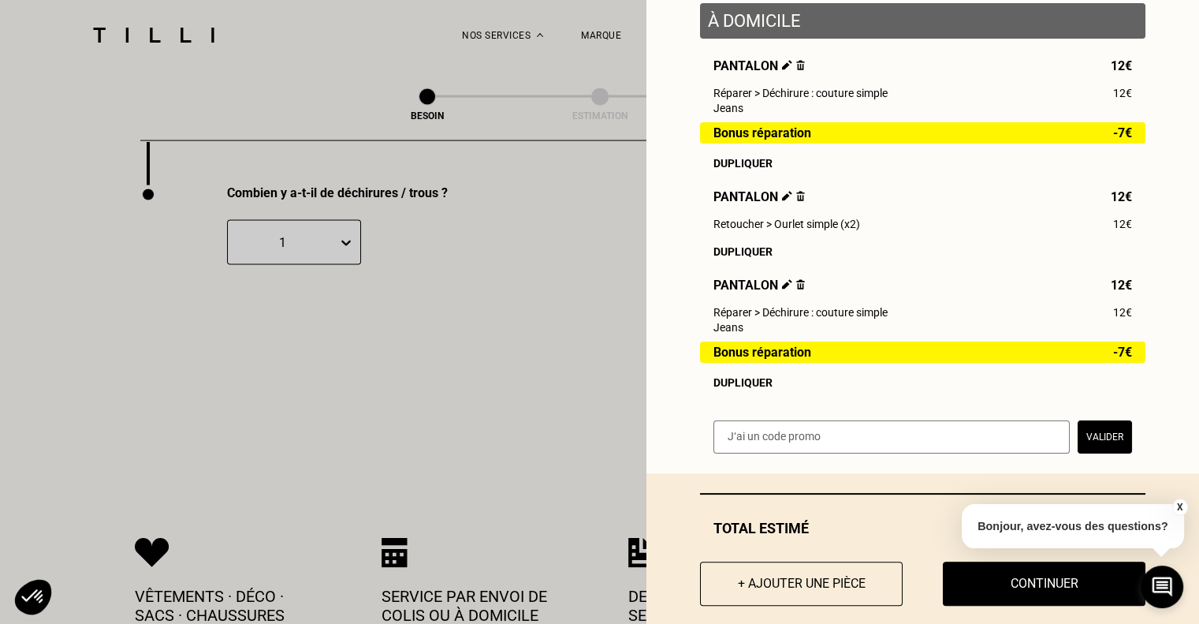
click at [796, 289] on img at bounding box center [800, 284] width 9 height 10
click at [963, 594] on button "Continuer" at bounding box center [1044, 583] width 223 height 49
select select "FR"
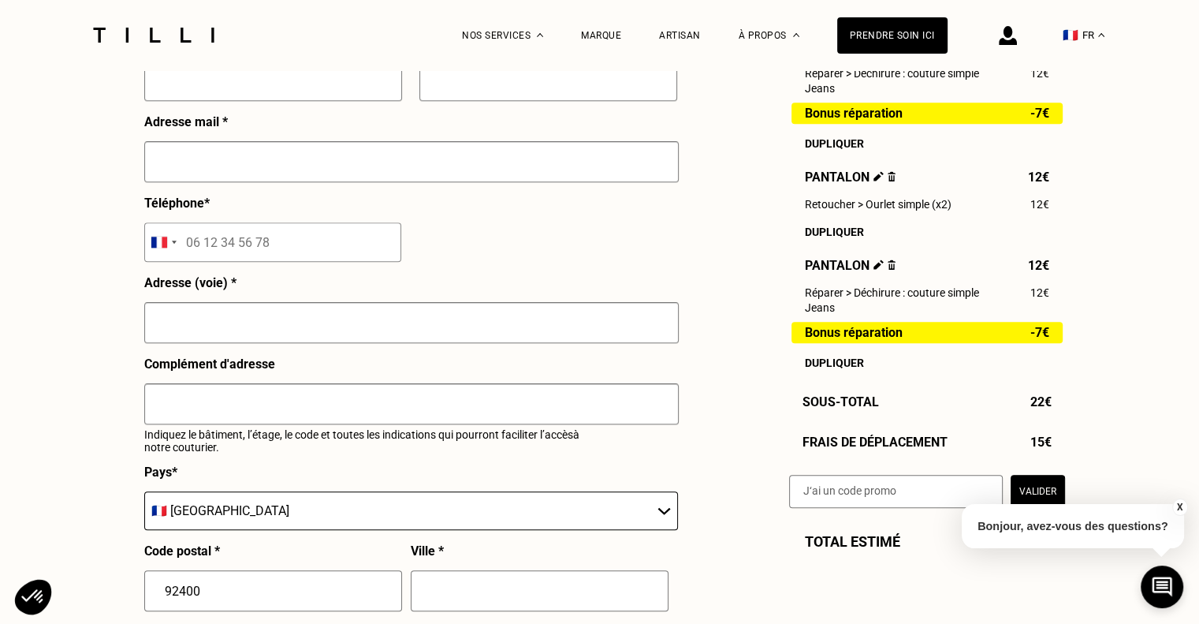
scroll to position [1457, 0]
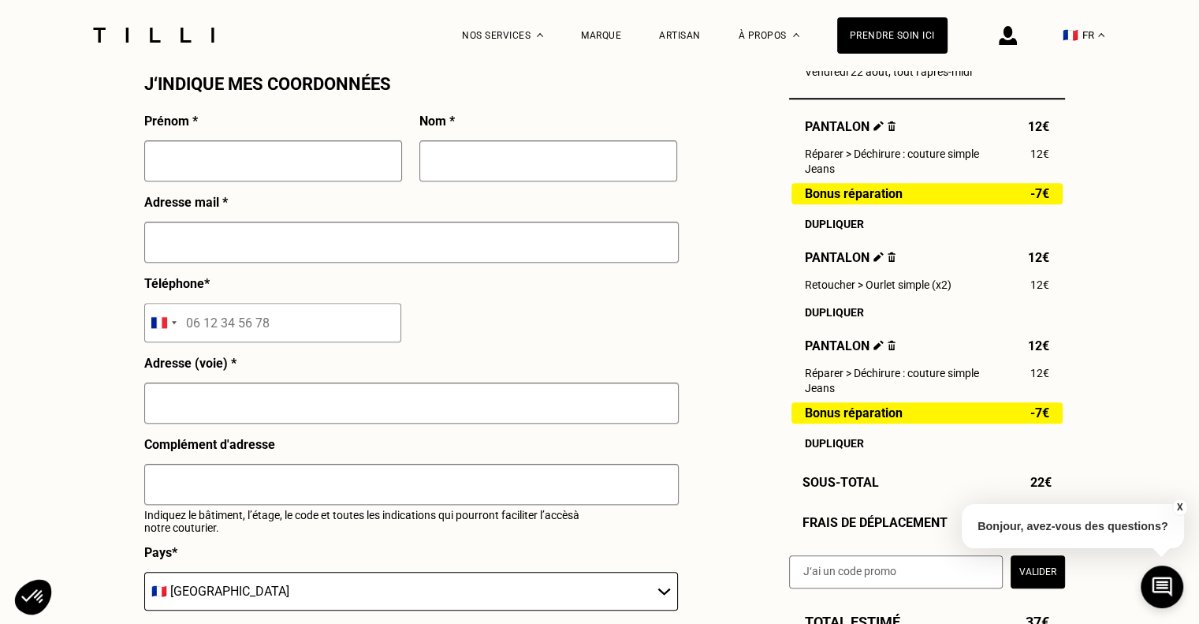
click at [889, 123] on img at bounding box center [892, 126] width 9 height 10
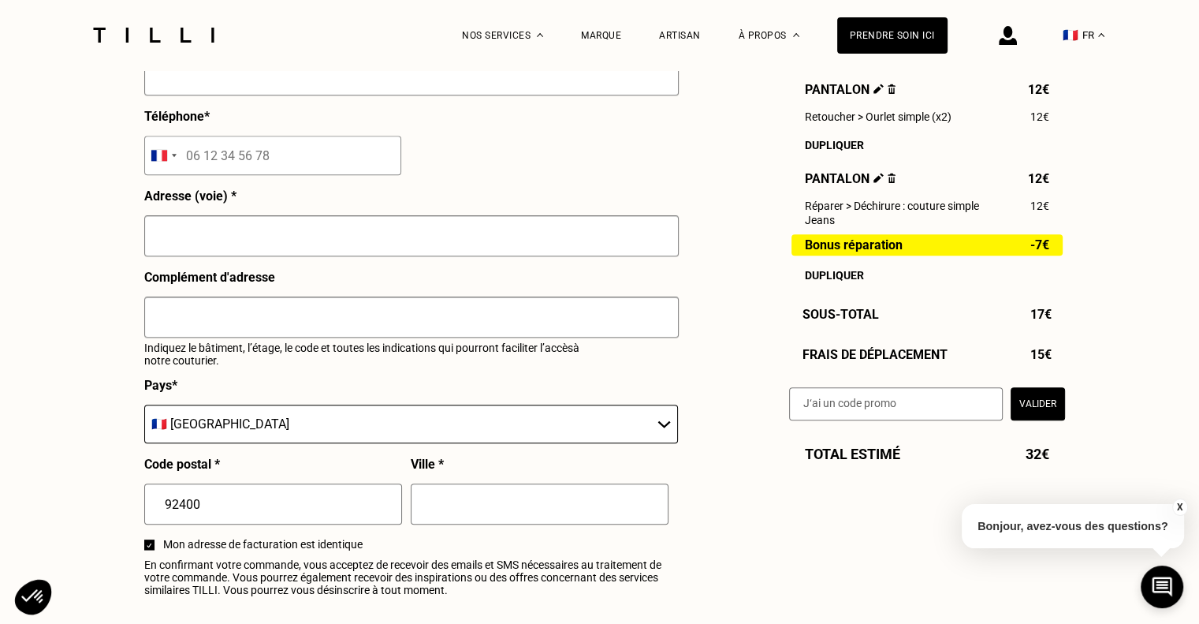
scroll to position [1624, 0]
click at [820, 125] on link "Nos boutiques" at bounding box center [786, 130] width 71 height 17
